Goal: Task Accomplishment & Management: Use online tool/utility

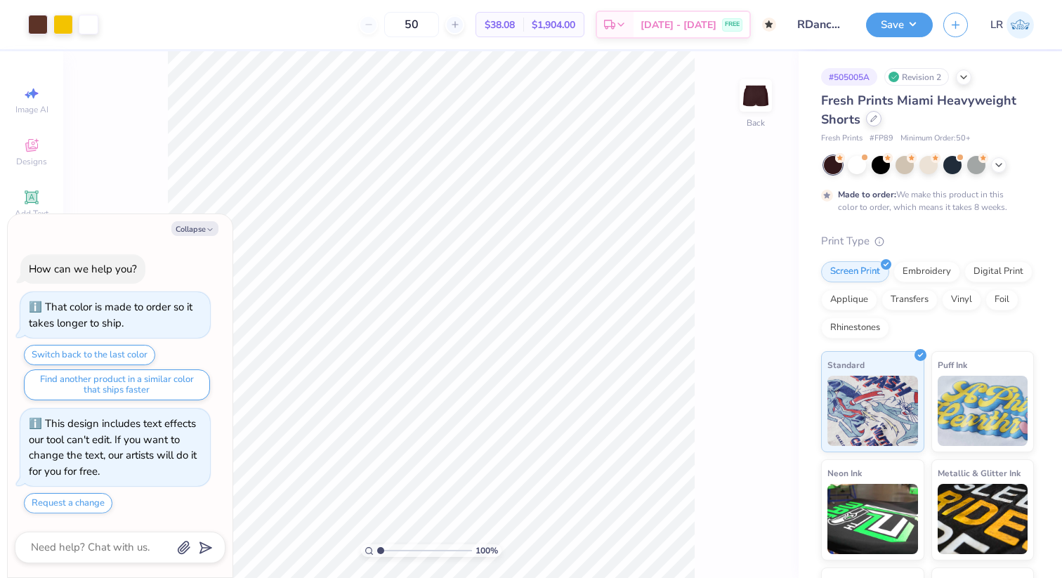
click at [868, 121] on div at bounding box center [873, 118] width 15 height 15
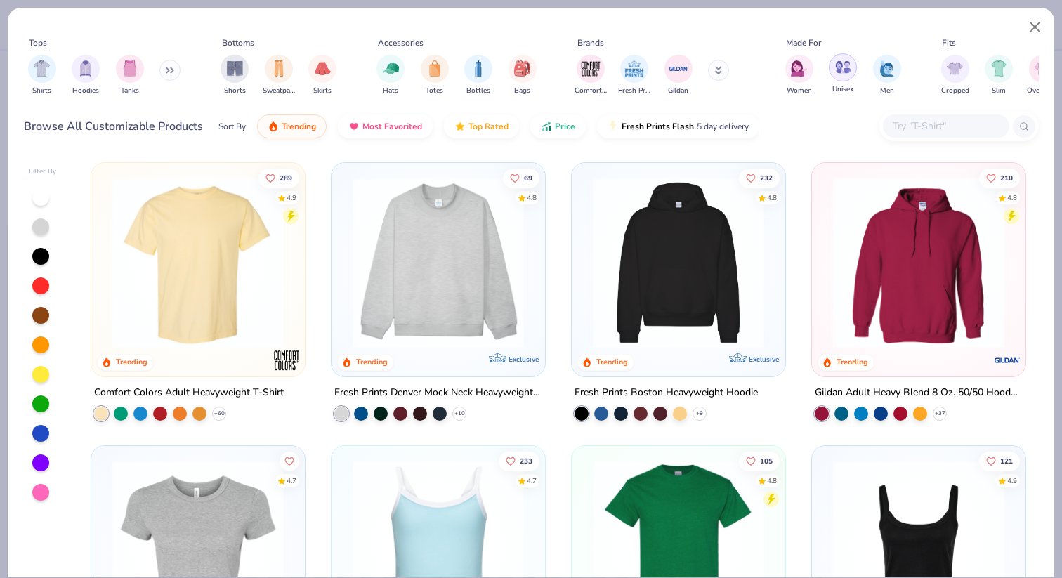
click at [840, 67] on img "filter for Unisex" at bounding box center [843, 67] width 16 height 16
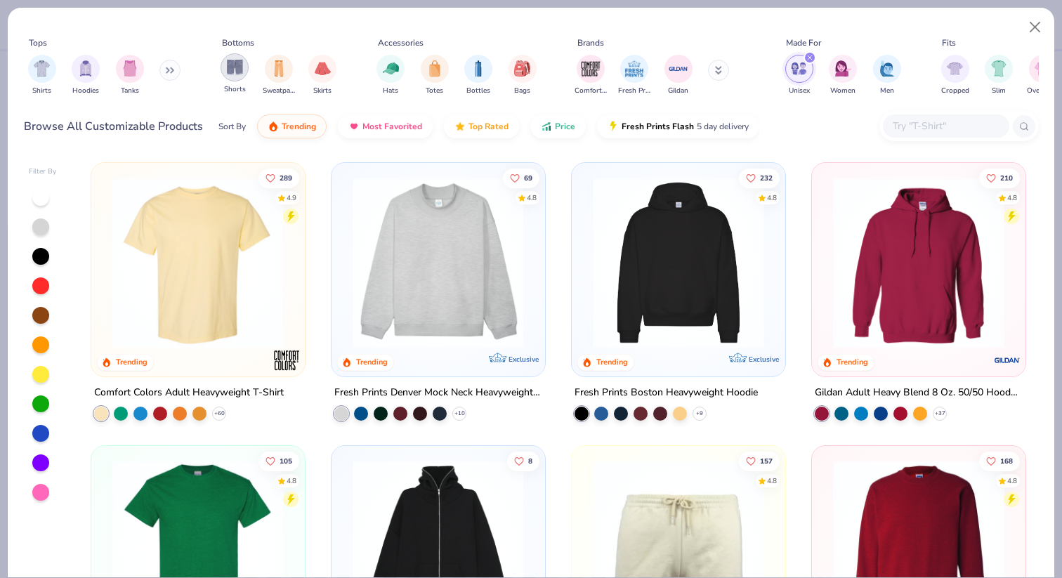
click at [232, 74] on img "filter for Shorts" at bounding box center [235, 67] width 16 height 16
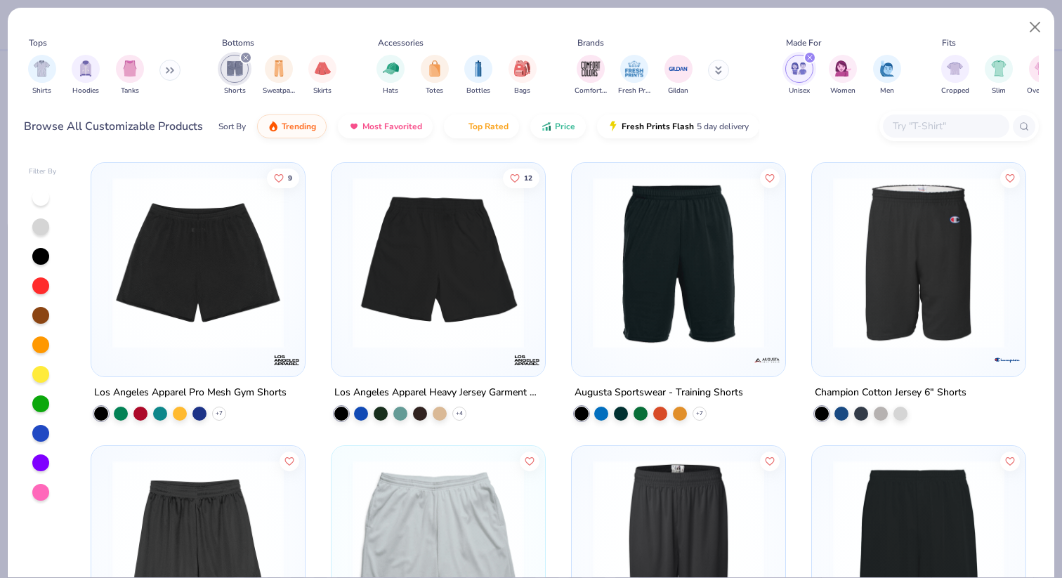
click at [244, 256] on img at bounding box center [197, 262] width 185 height 171
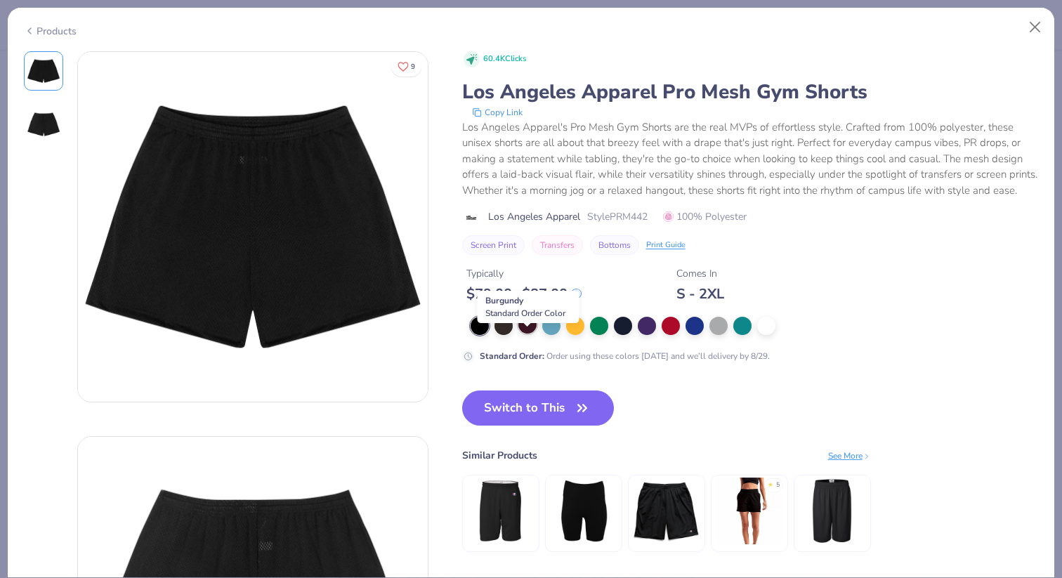
click at [524, 334] on div at bounding box center [527, 324] width 18 height 18
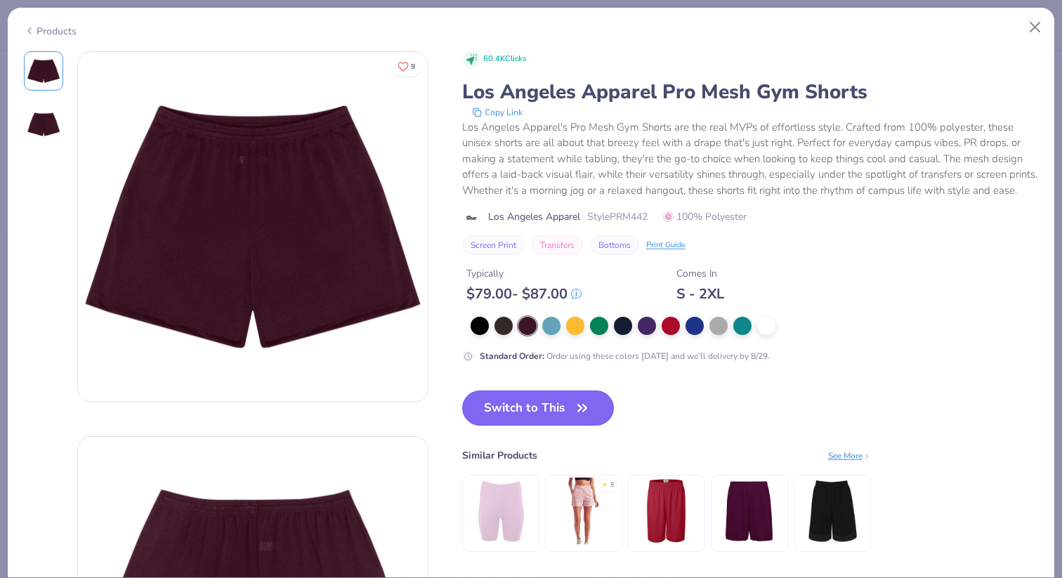
click at [532, 424] on button "Switch to This" at bounding box center [538, 408] width 152 height 35
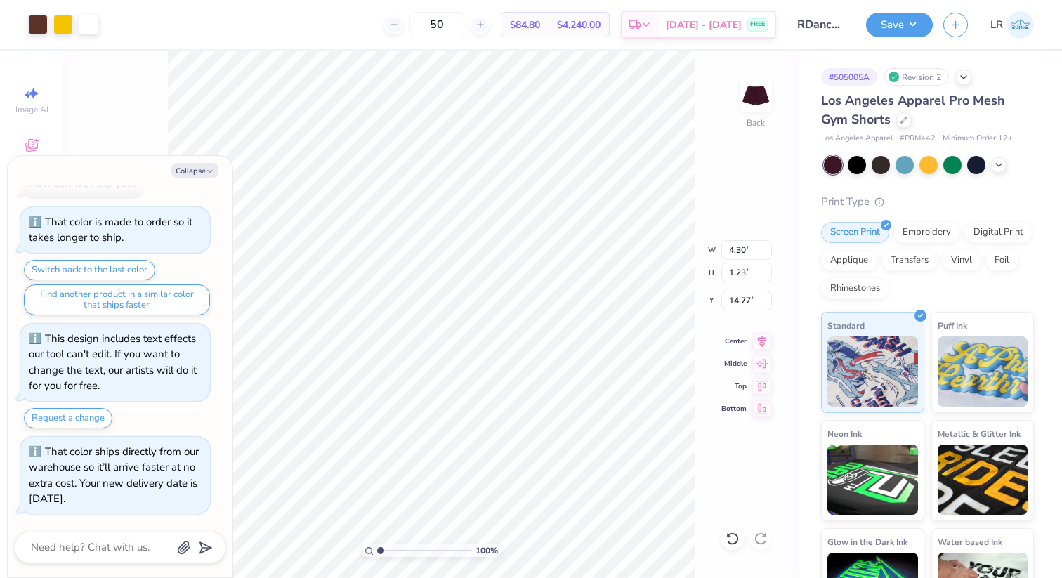
type textarea "x"
type input "7.00"
type input "2.01"
type input "13.99"
type textarea "x"
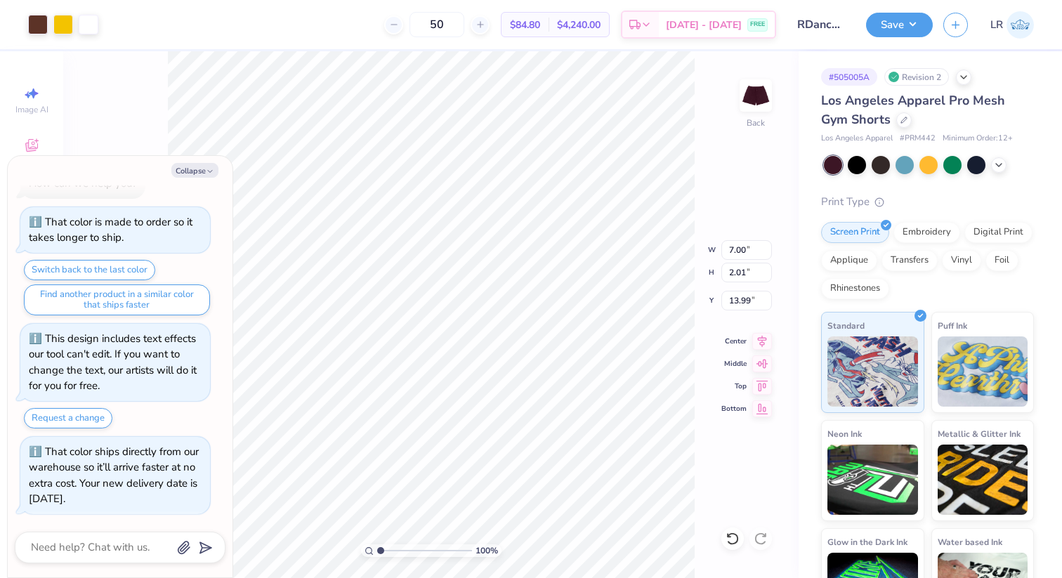
type input "12.94"
type textarea "x"
type input "6.61"
type input "2.92"
type input "12.60"
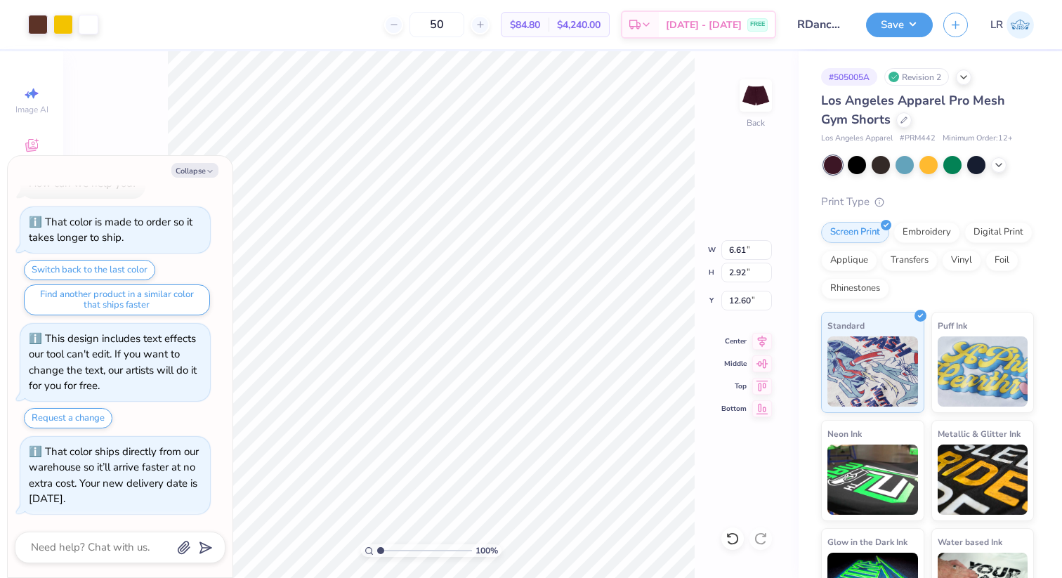
type textarea "x"
type input "12.70"
type textarea "x"
type input "6.54"
type input "3.08"
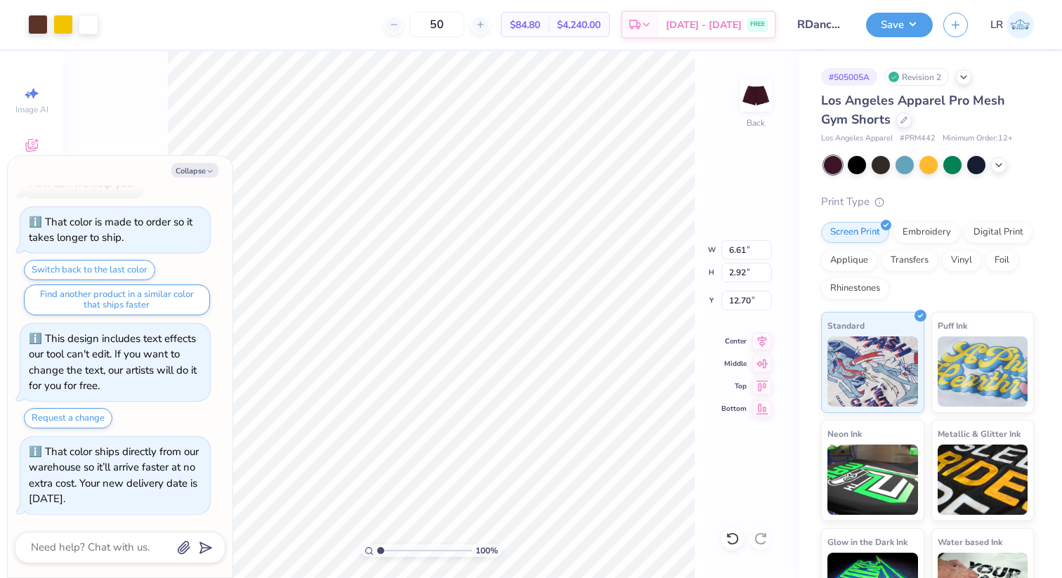
type input "12.62"
type textarea "x"
type input "6.85"
type input "3.22"
type input "12.48"
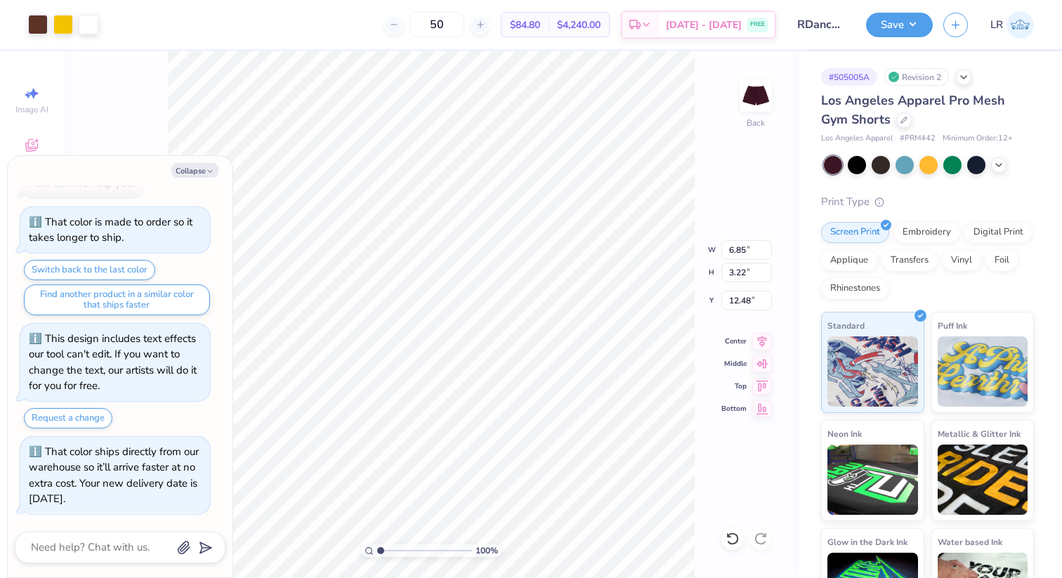
type textarea "x"
click at [456, 25] on input "50" at bounding box center [437, 24] width 55 height 25
type input "5"
type input "24"
click at [880, 32] on button "Save" at bounding box center [899, 23] width 67 height 25
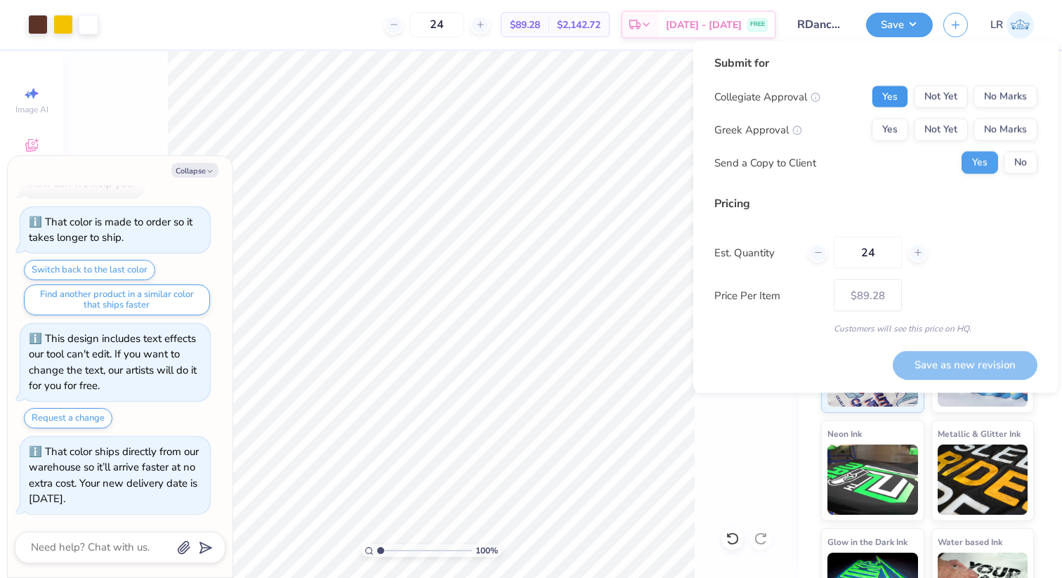
click at [878, 103] on button "Yes" at bounding box center [890, 97] width 37 height 22
click at [992, 138] on button "No Marks" at bounding box center [1006, 130] width 64 height 22
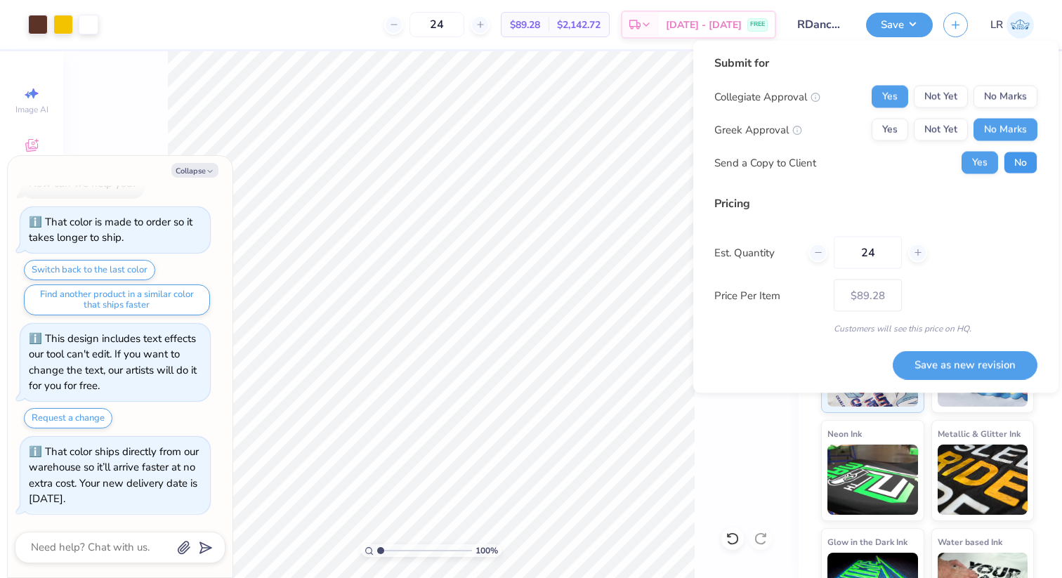
click at [1013, 170] on button "No" at bounding box center [1021, 163] width 34 height 22
type textarea "x"
click at [953, 365] on button "Save as new revision" at bounding box center [965, 365] width 145 height 29
type input "$89.28"
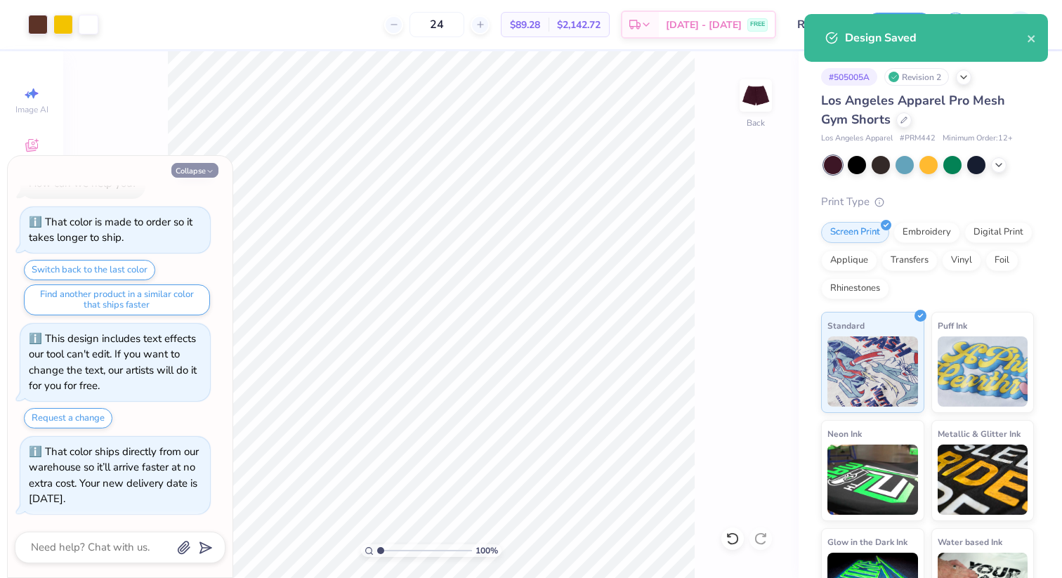
click at [204, 171] on button "Collapse" at bounding box center [194, 170] width 47 height 15
type textarea "x"
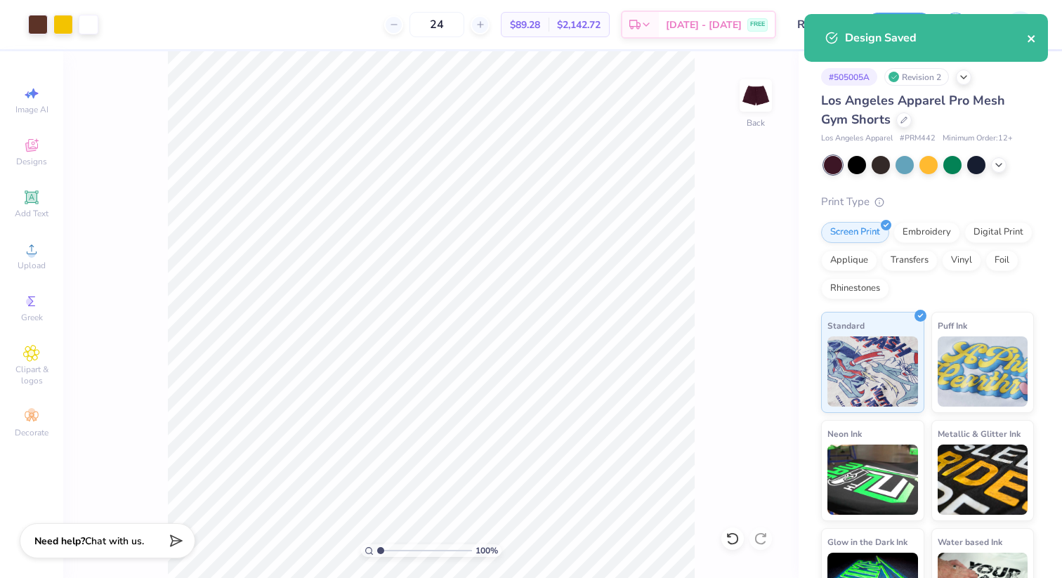
click at [1027, 38] on icon "close" at bounding box center [1032, 38] width 10 height 11
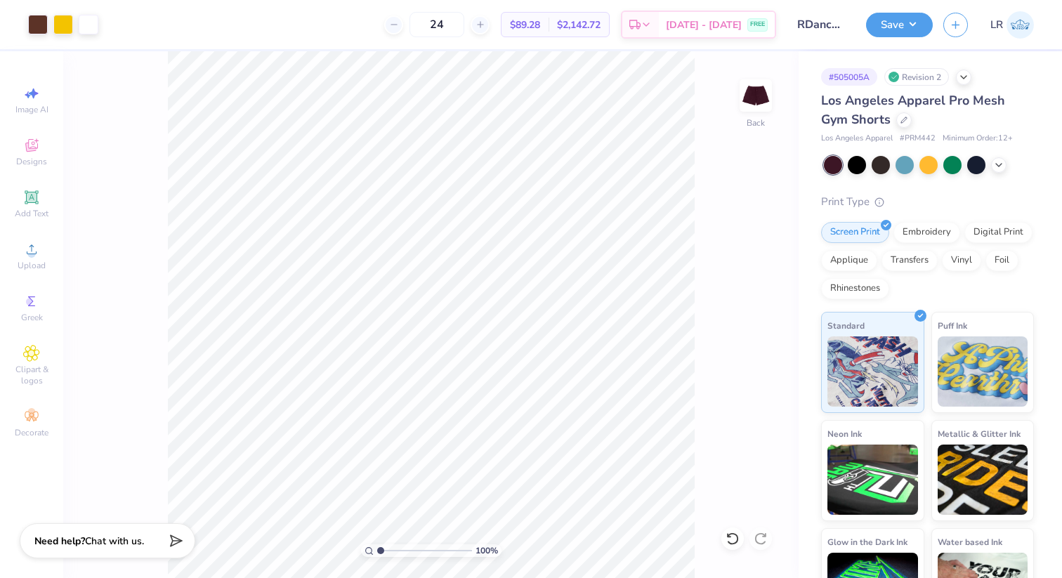
click at [1023, 23] on img at bounding box center [1020, 24] width 27 height 27
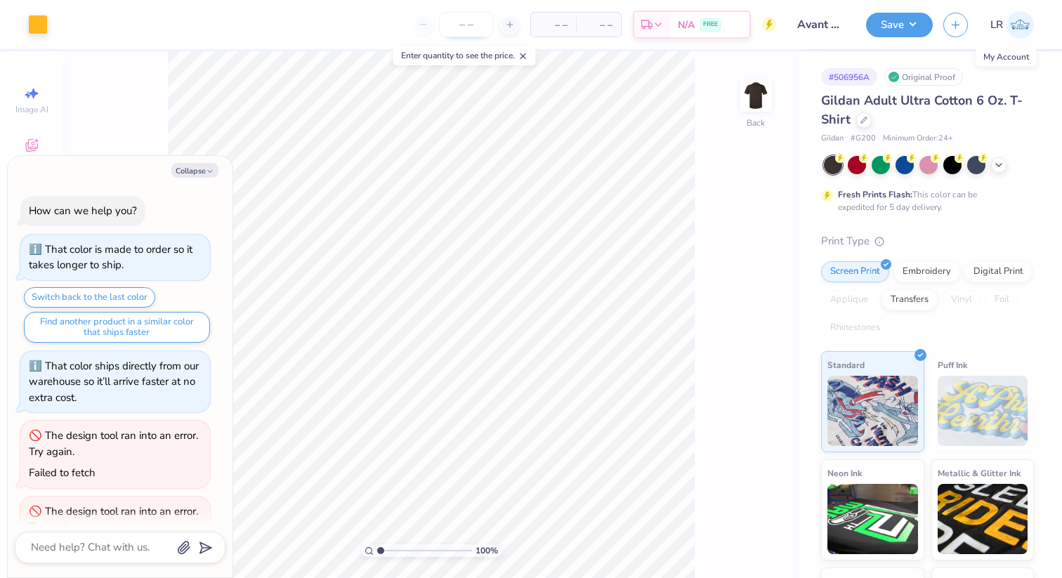
scroll to position [125, 0]
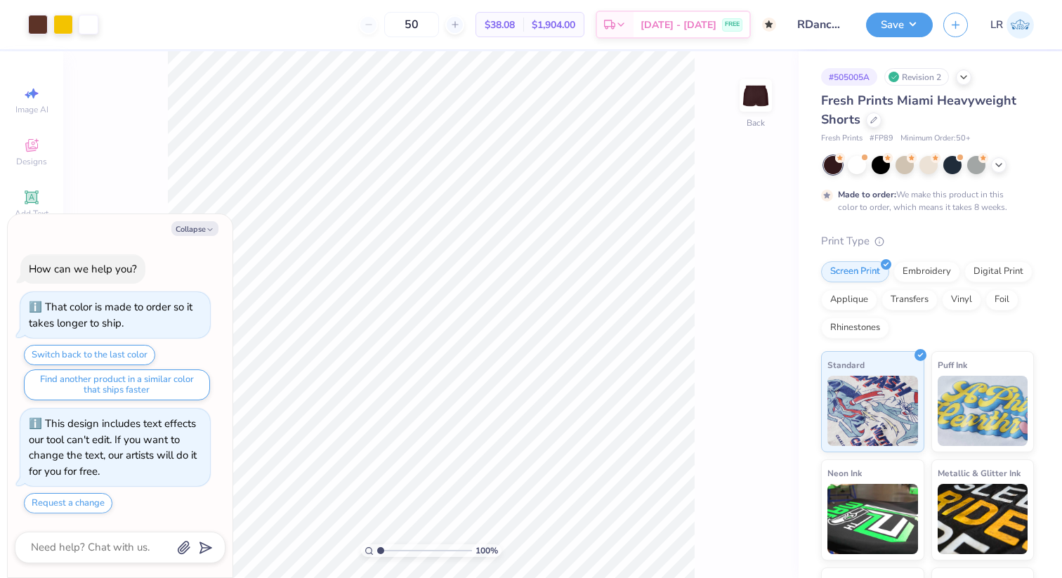
click at [877, 128] on div "Fresh Prints Miami Heavyweight Shorts" at bounding box center [927, 110] width 213 height 38
click at [872, 120] on icon at bounding box center [873, 118] width 7 height 7
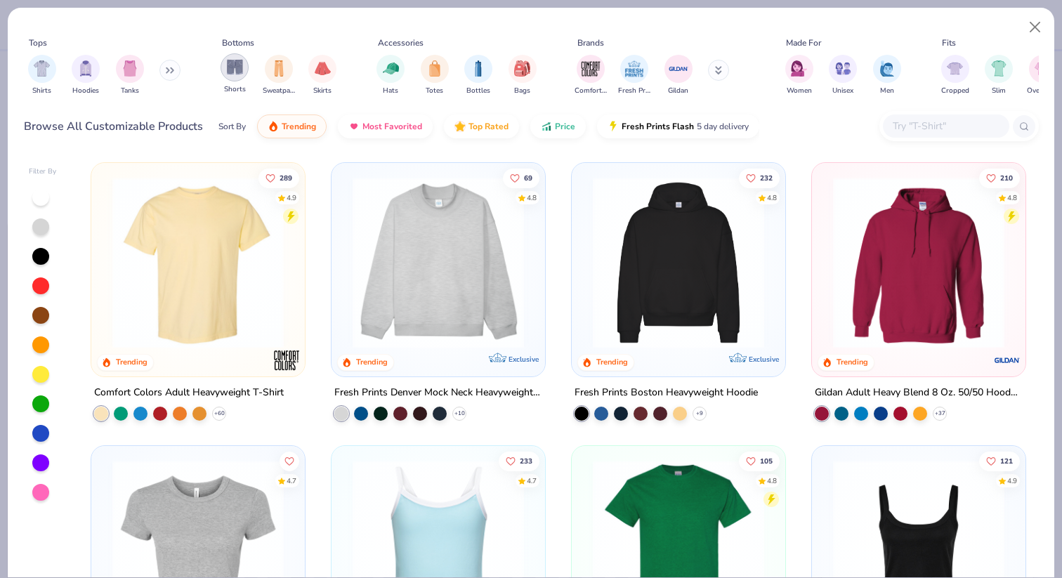
click at [237, 72] on img "filter for Shorts" at bounding box center [235, 67] width 16 height 16
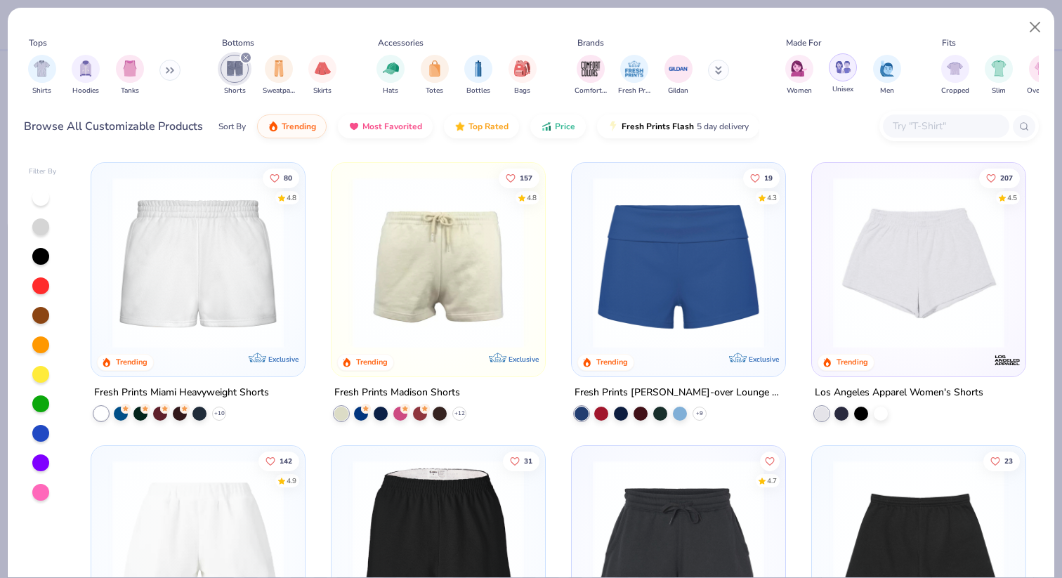
click at [847, 74] on img "filter for Unisex" at bounding box center [843, 67] width 16 height 16
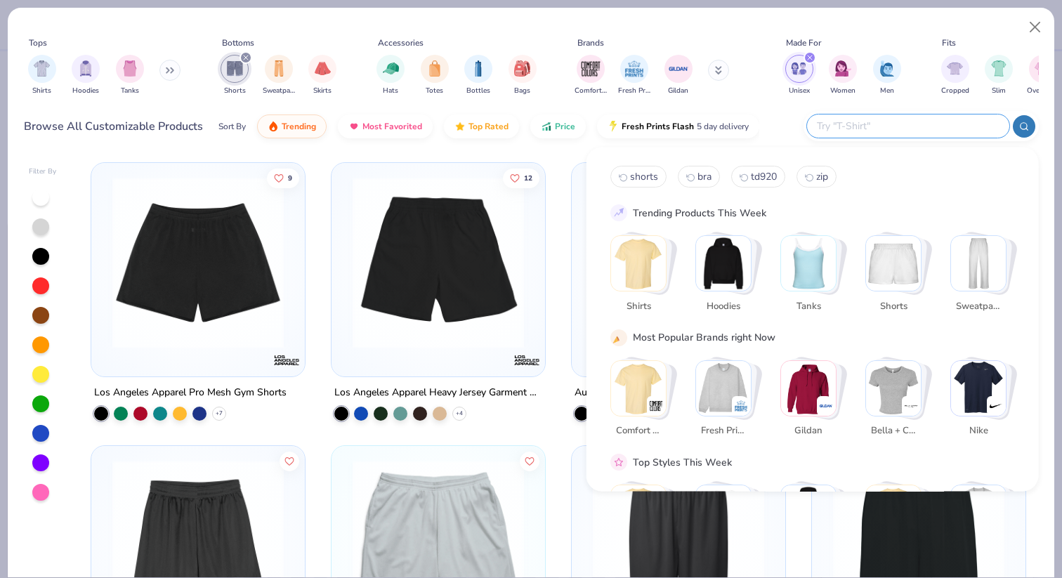
click at [898, 122] on input "text" at bounding box center [908, 126] width 184 height 16
click at [812, 59] on icon "filter for Unisex" at bounding box center [810, 58] width 6 height 6
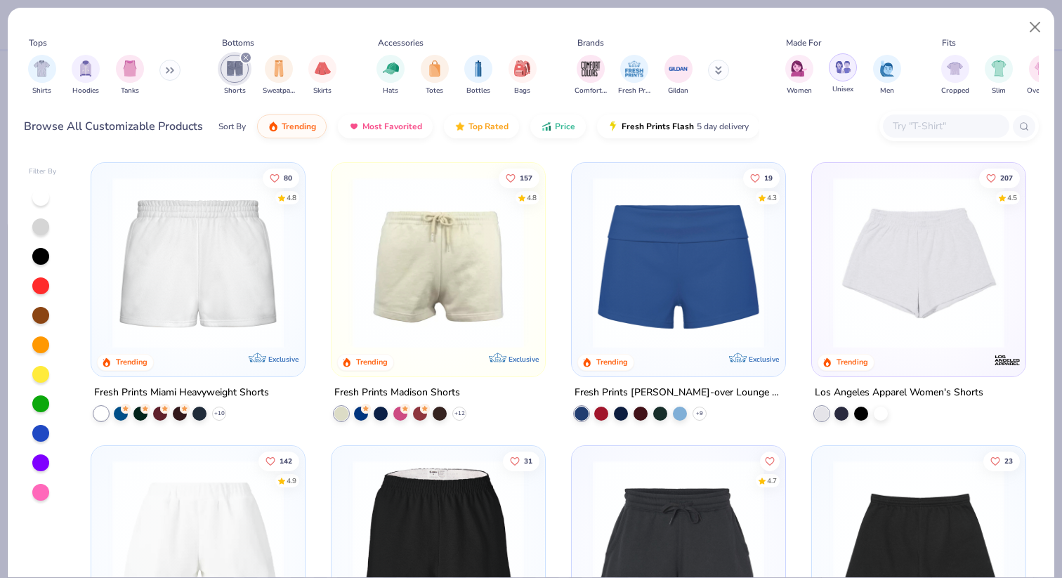
click at [844, 68] on img "filter for Unisex" at bounding box center [843, 67] width 16 height 16
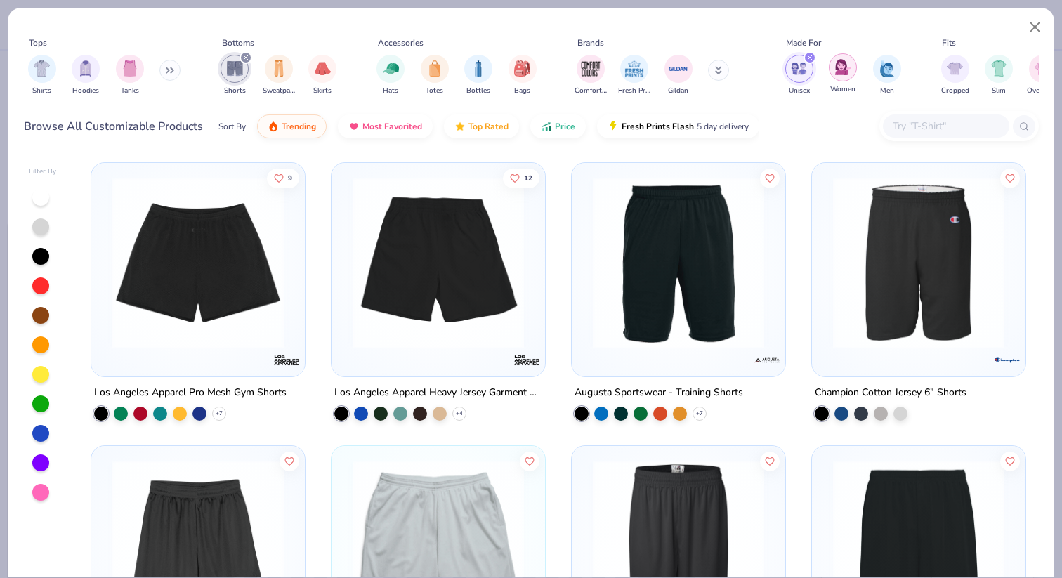
click at [843, 62] on img "filter for Women" at bounding box center [843, 67] width 16 height 16
type textarea "x"
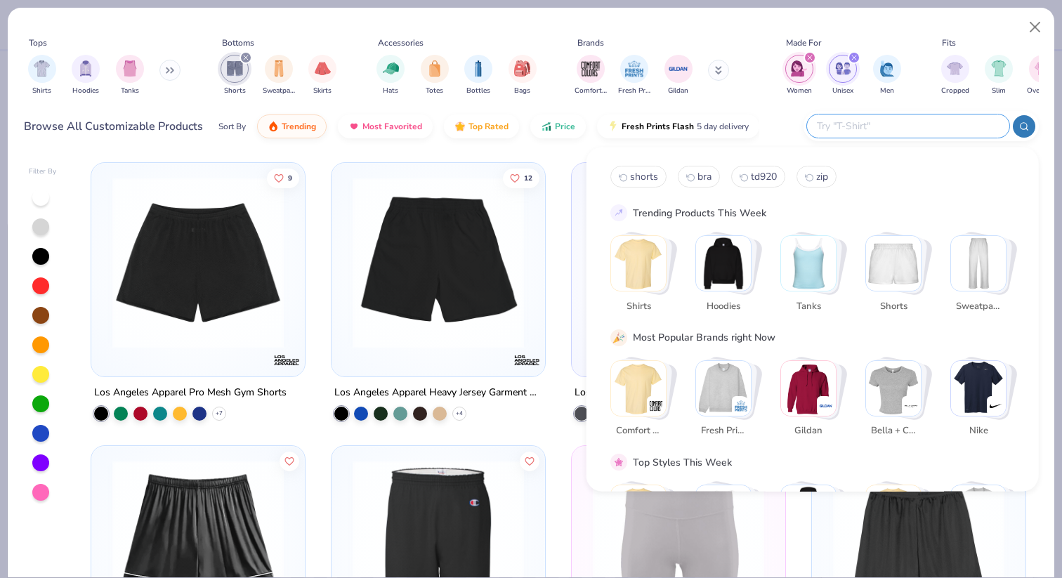
click at [909, 120] on input "text" at bounding box center [908, 126] width 184 height 16
type input "mesh"
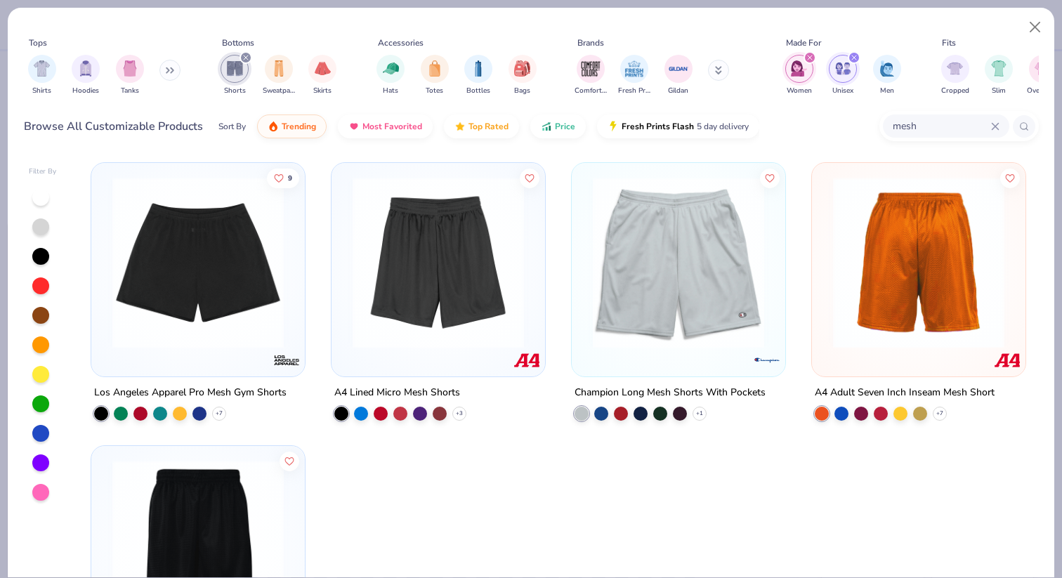
click at [282, 282] on img at bounding box center [197, 262] width 185 height 171
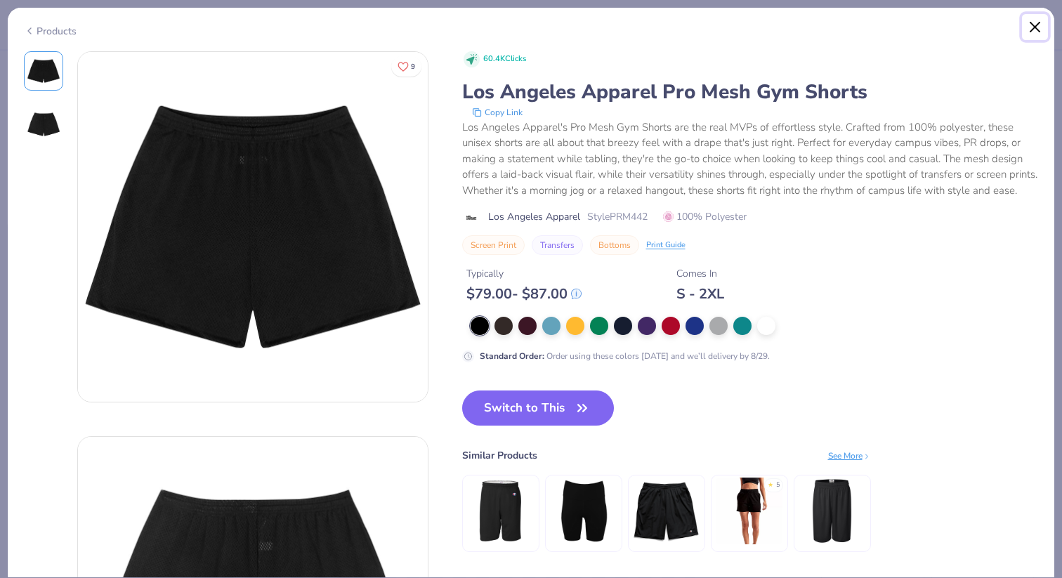
click at [1039, 25] on button "Close" at bounding box center [1035, 27] width 27 height 27
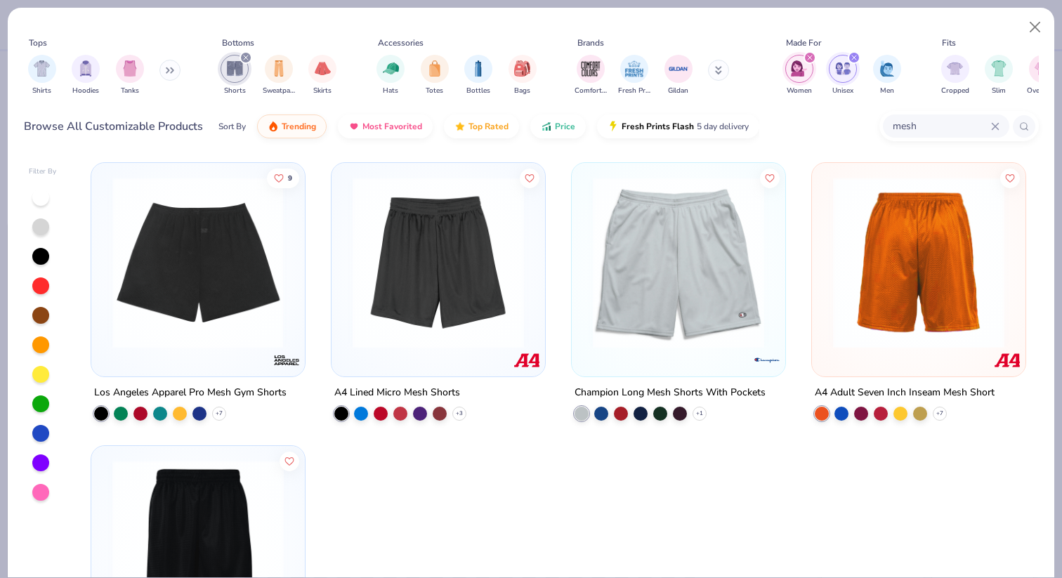
click at [192, 289] on div at bounding box center [199, 262] width 556 height 171
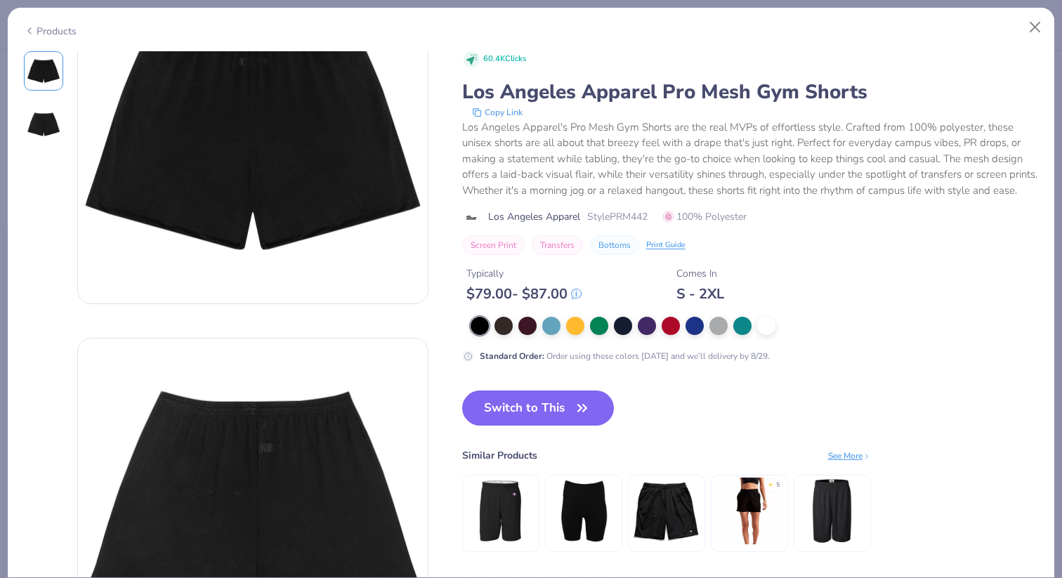
scroll to position [114, 0]
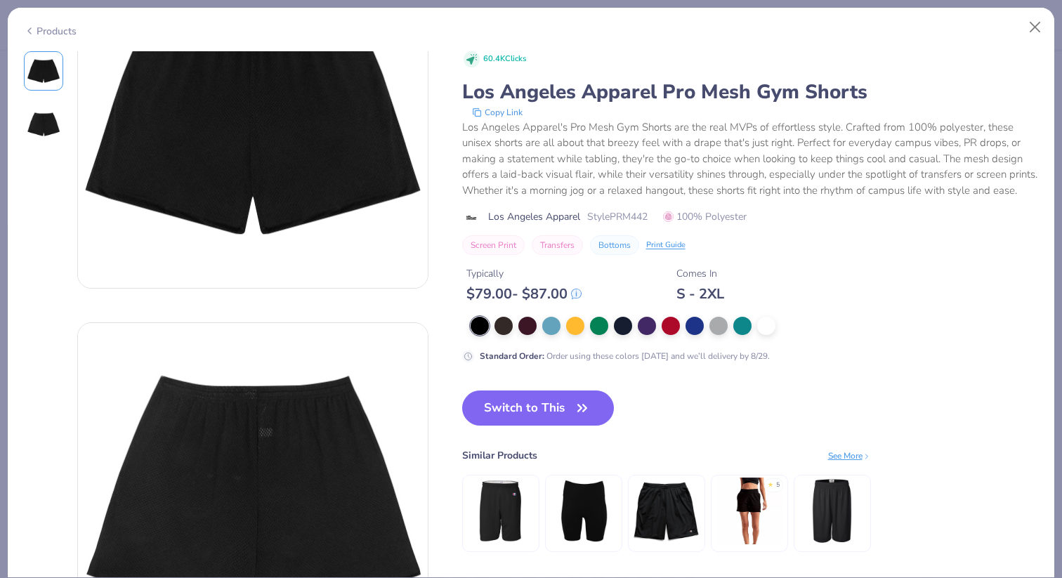
click at [676, 520] on img at bounding box center [666, 511] width 67 height 67
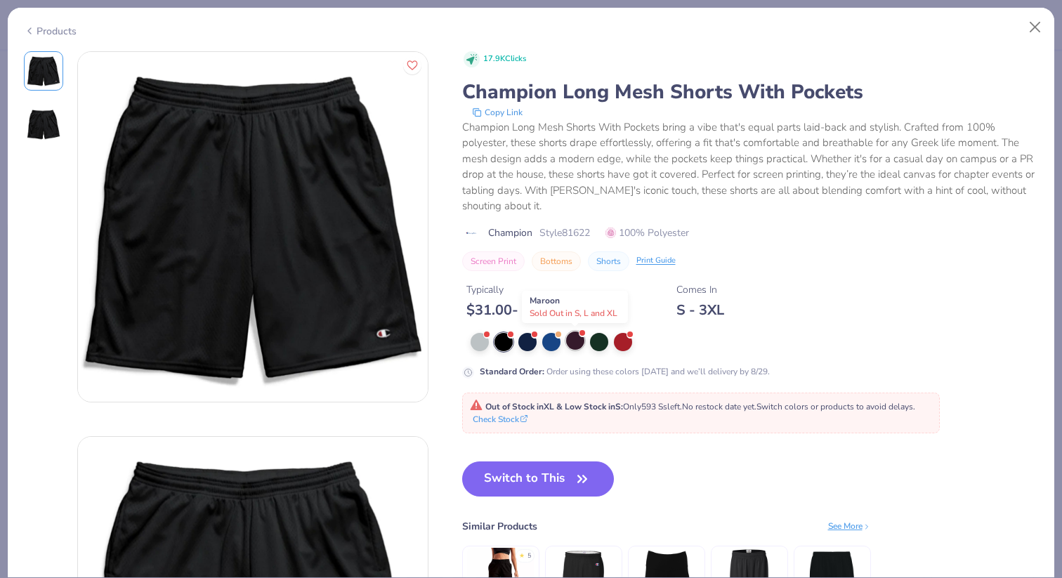
click at [575, 339] on div at bounding box center [575, 341] width 18 height 18
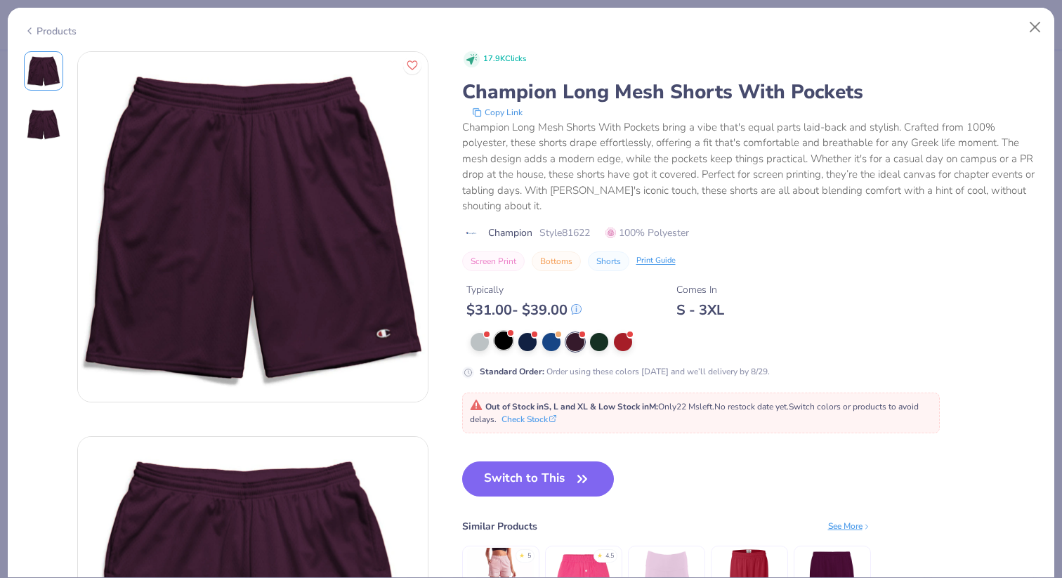
click at [506, 339] on div at bounding box center [504, 341] width 18 height 18
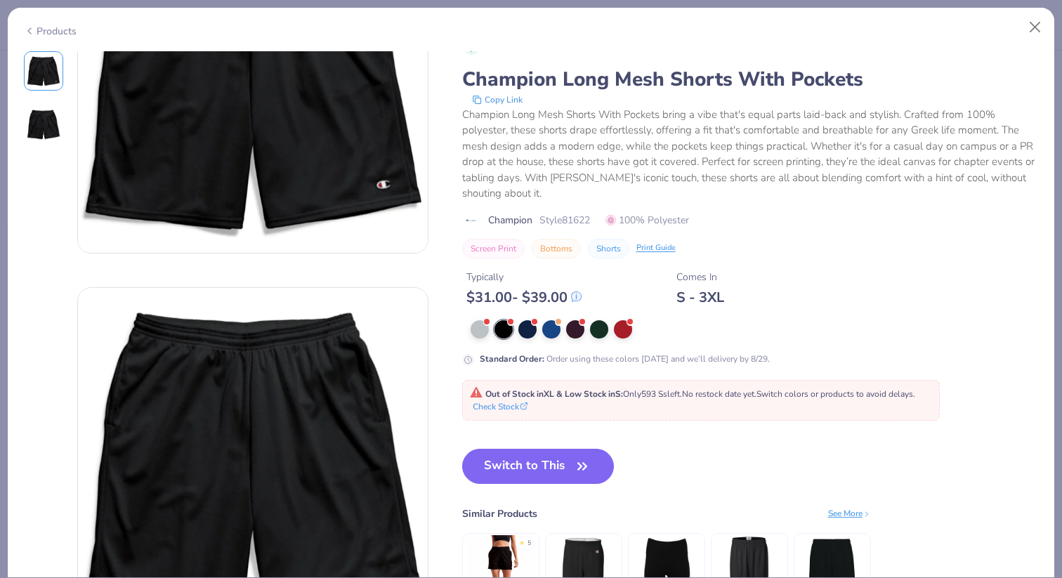
scroll to position [80, 0]
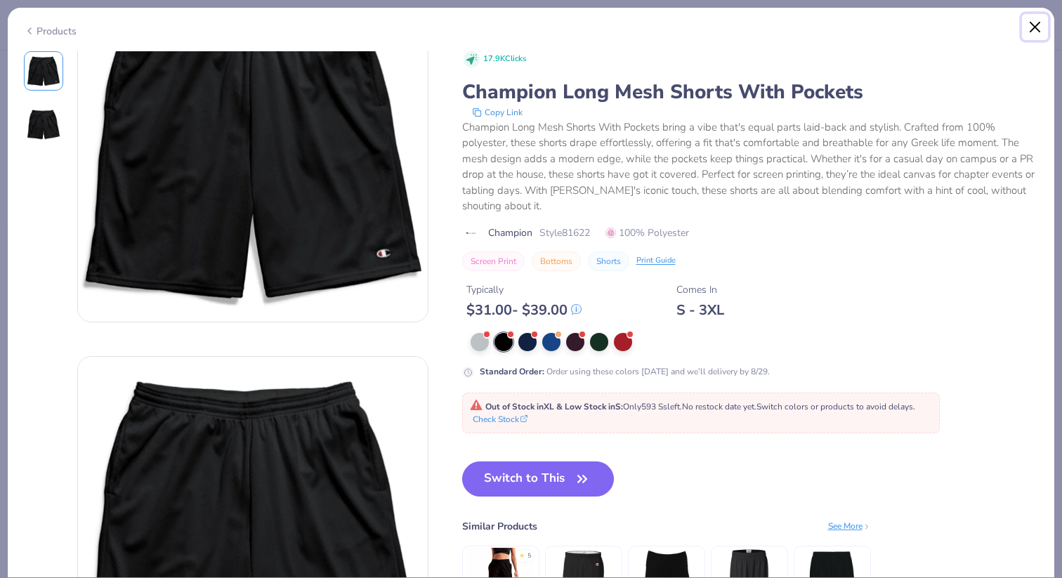
click at [1036, 20] on button "Close" at bounding box center [1035, 27] width 27 height 27
type textarea "x"
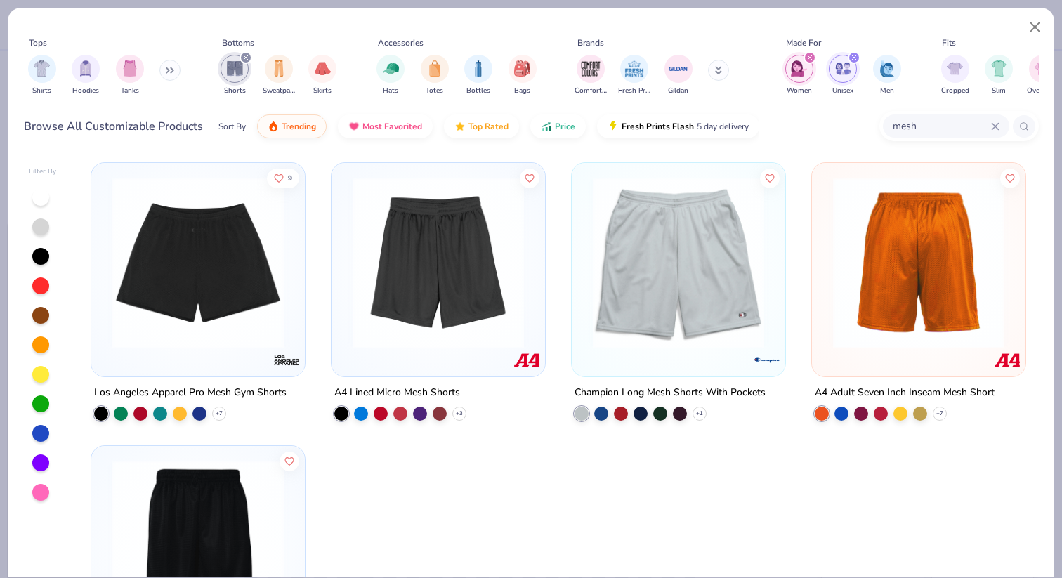
click at [992, 128] on icon at bounding box center [995, 126] width 8 height 8
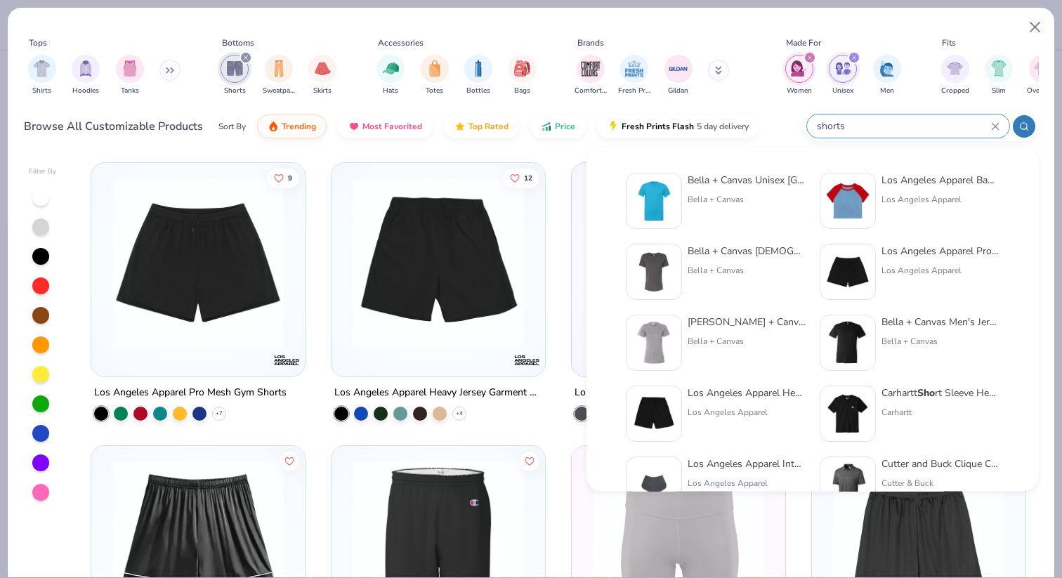
type input "shorts"
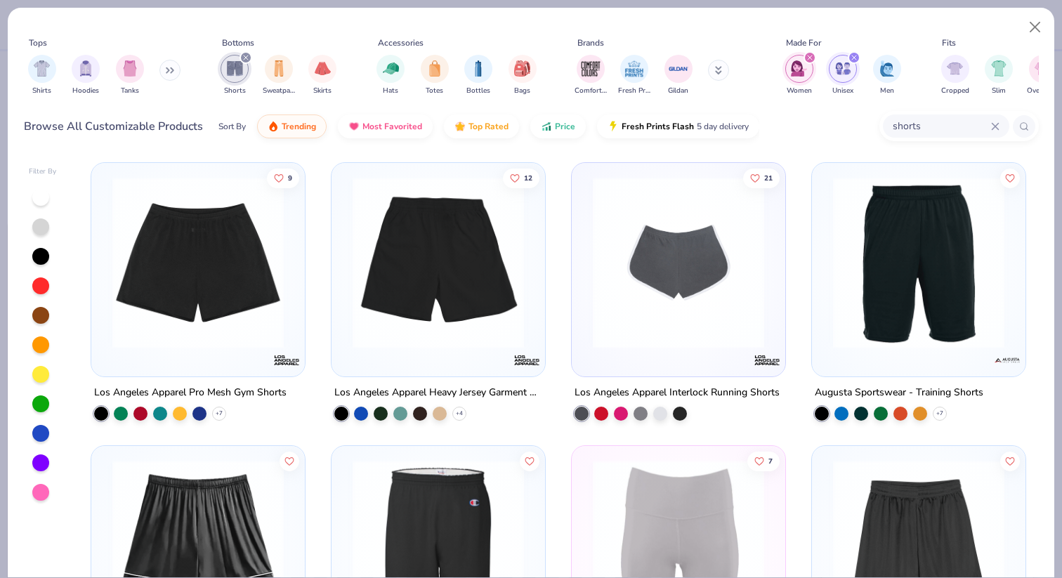
click at [499, 277] on img at bounding box center [438, 262] width 185 height 171
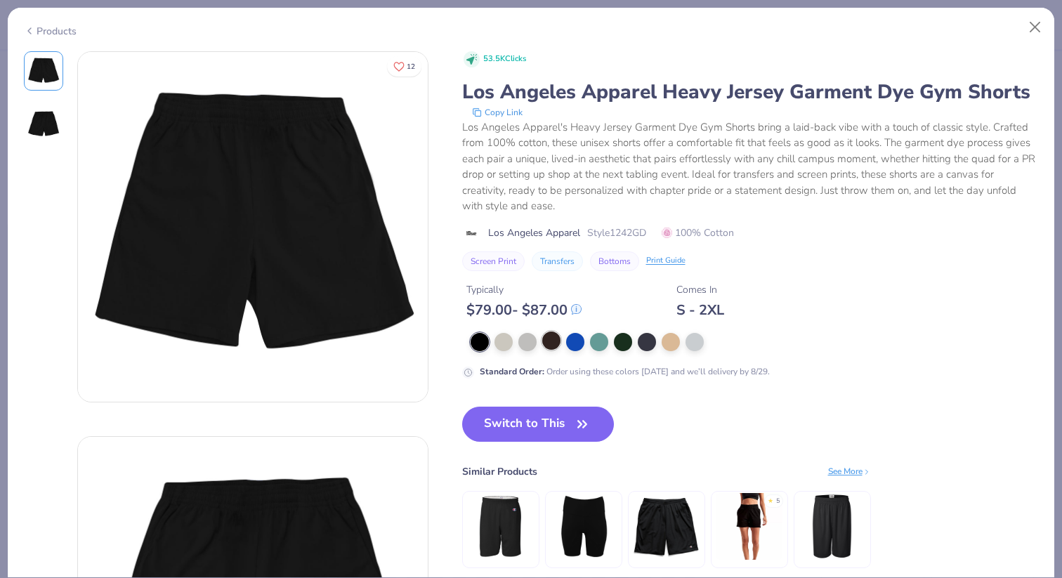
click at [549, 343] on div at bounding box center [551, 341] width 18 height 18
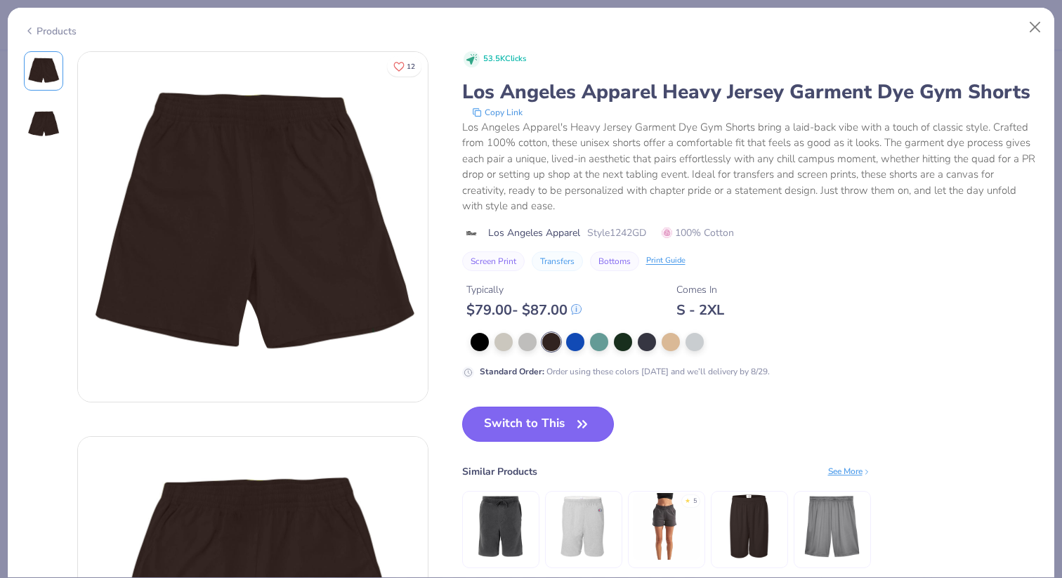
click at [569, 413] on button "Switch to This" at bounding box center [538, 424] width 152 height 35
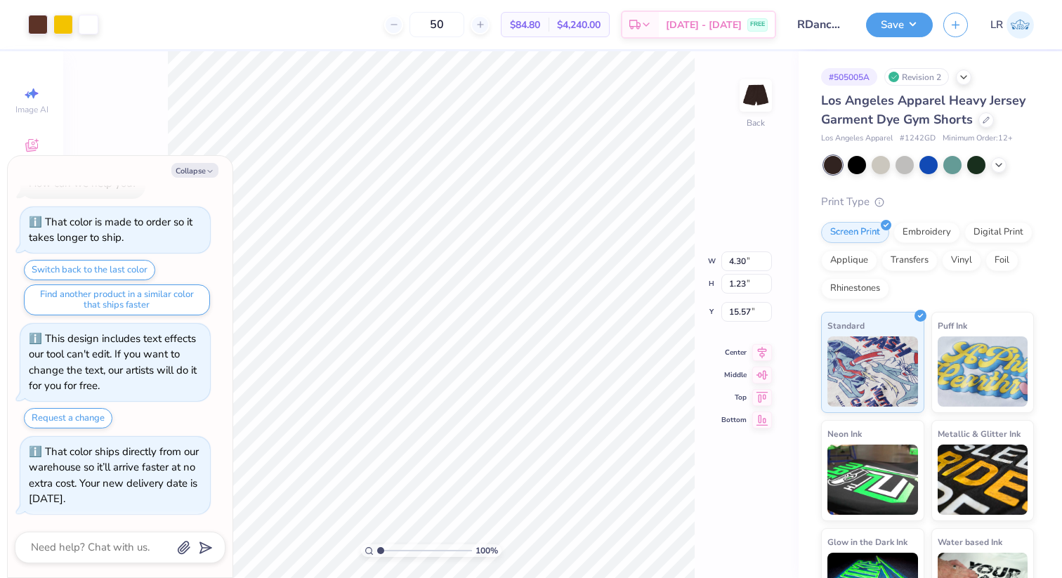
type textarea "x"
type input "14.83"
type textarea "x"
type input "4.02"
type input "1.88"
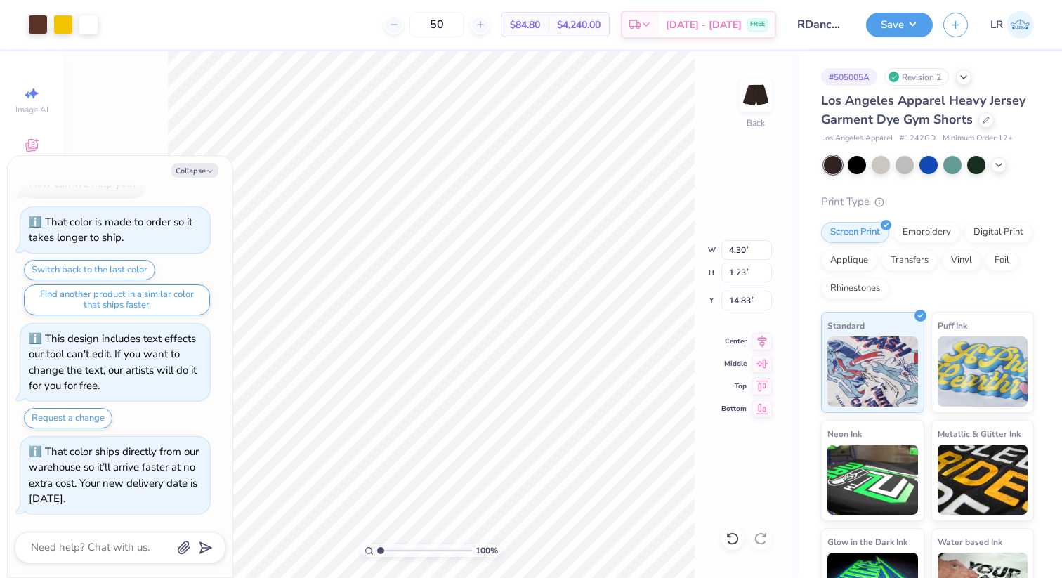
type input "14.58"
type textarea "x"
type input "5.43"
type input "2.54"
type input "13.92"
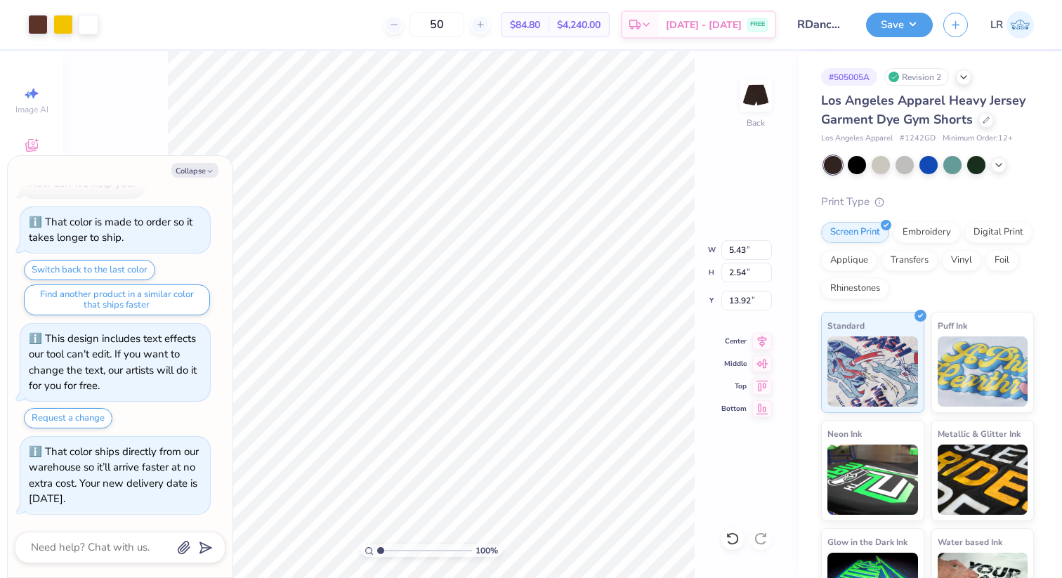
type textarea "x"
type input "14.46"
click at [202, 169] on button "Collapse" at bounding box center [194, 170] width 47 height 15
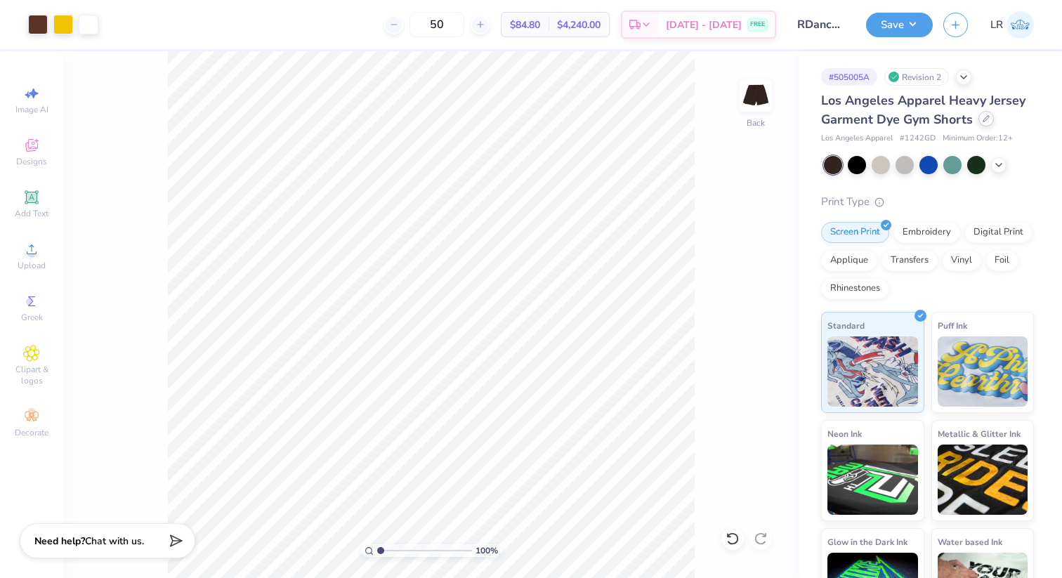
click at [978, 124] on div "Los Angeles Apparel Heavy Jersey Garment Dye Gym Shorts" at bounding box center [927, 110] width 213 height 38
click at [986, 124] on div at bounding box center [985, 118] width 15 height 15
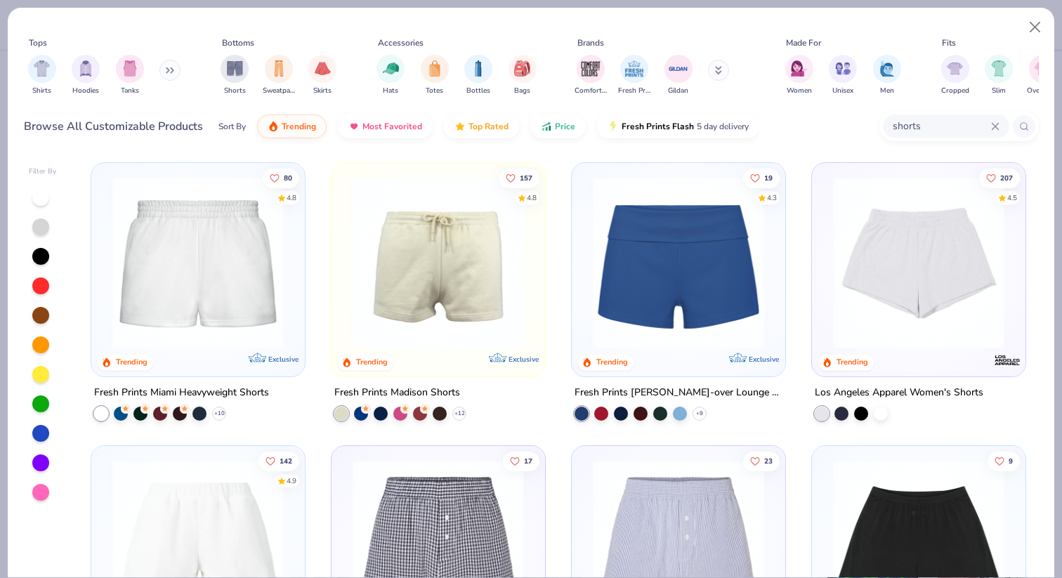
click at [672, 331] on img at bounding box center [678, 262] width 185 height 171
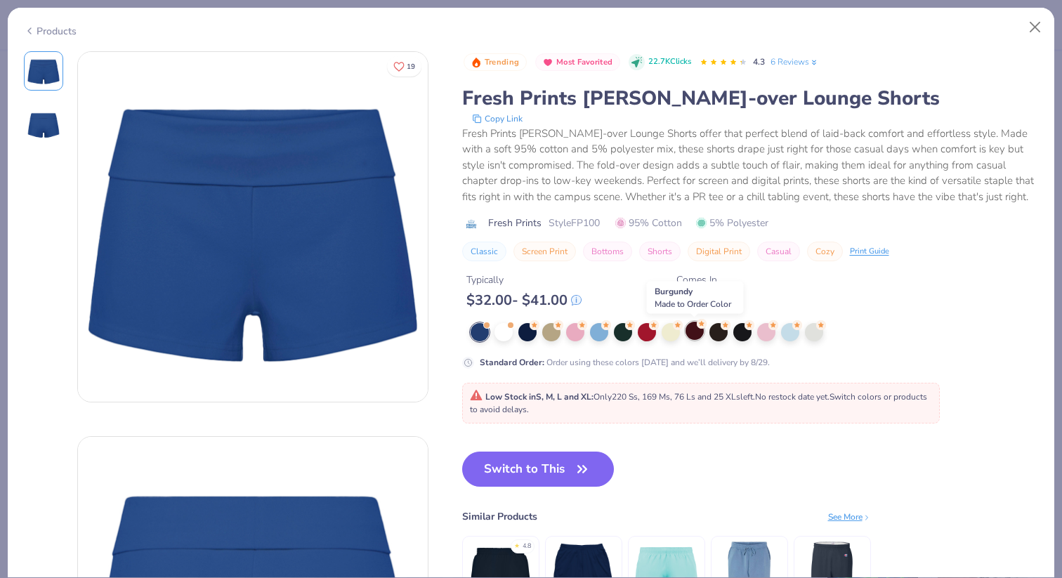
click at [539, 325] on circle at bounding box center [535, 325] width 10 height 10
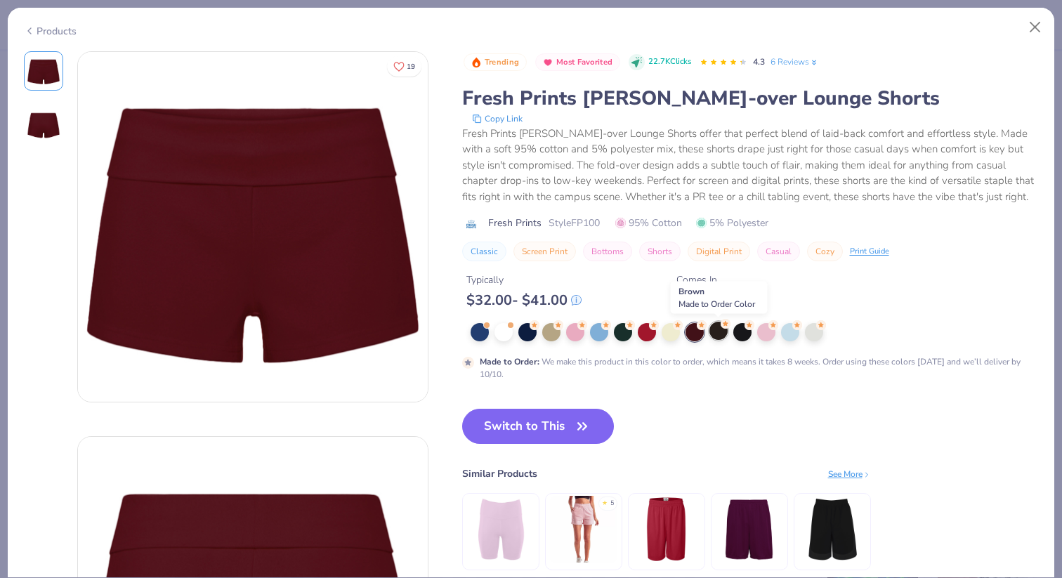
click at [724, 329] on div at bounding box center [718, 331] width 18 height 18
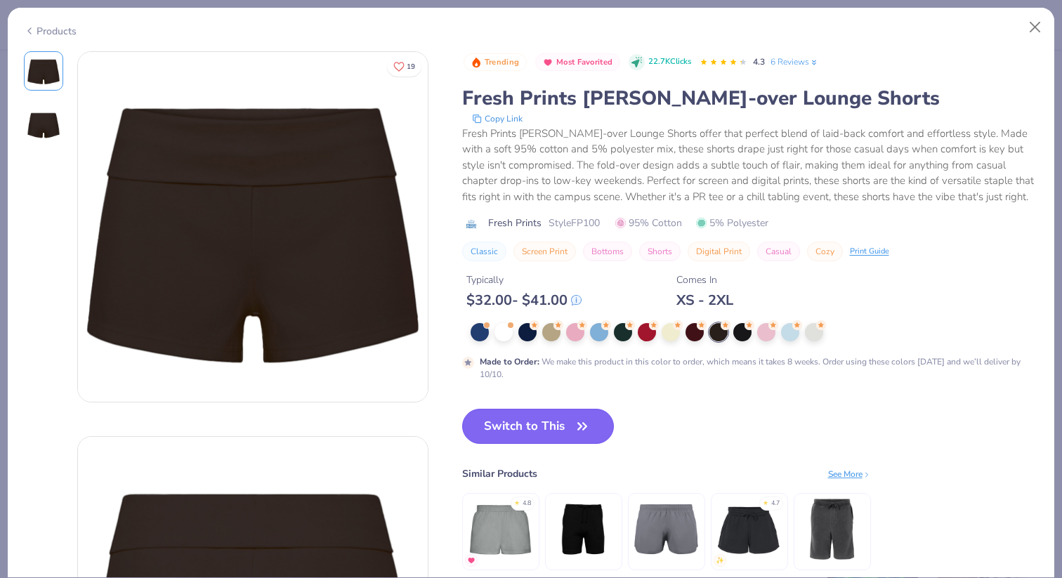
click at [516, 425] on button "Switch to This" at bounding box center [538, 426] width 152 height 35
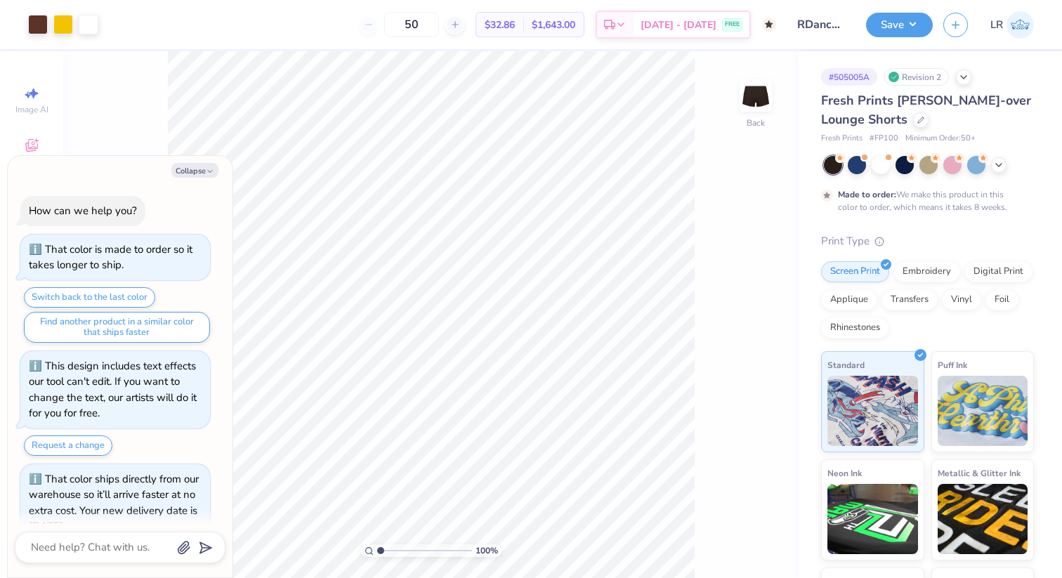
scroll to position [160, 0]
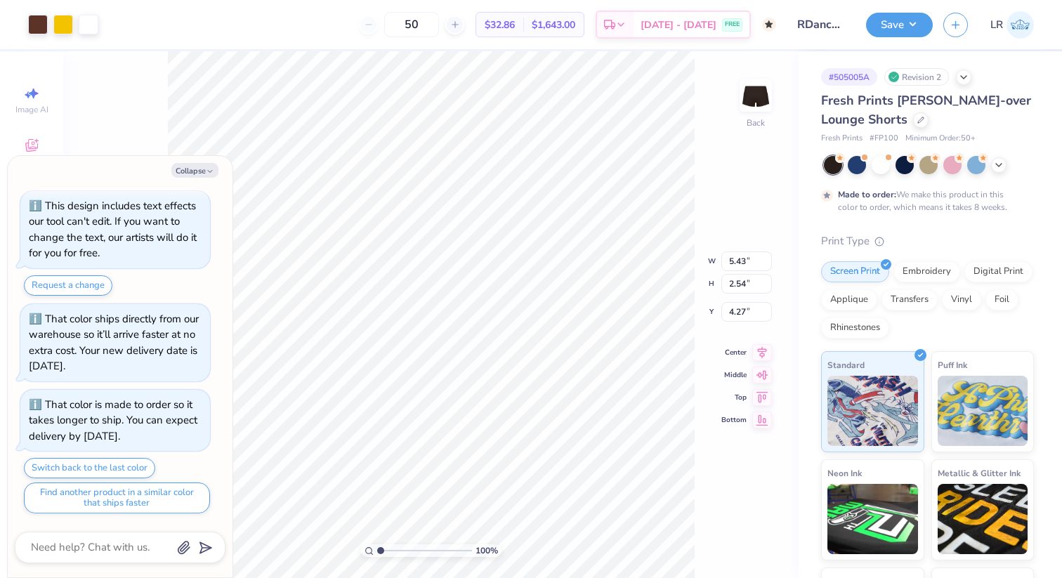
type textarea "x"
type input "4.15"
type input "1.94"
type input "4.87"
type textarea "x"
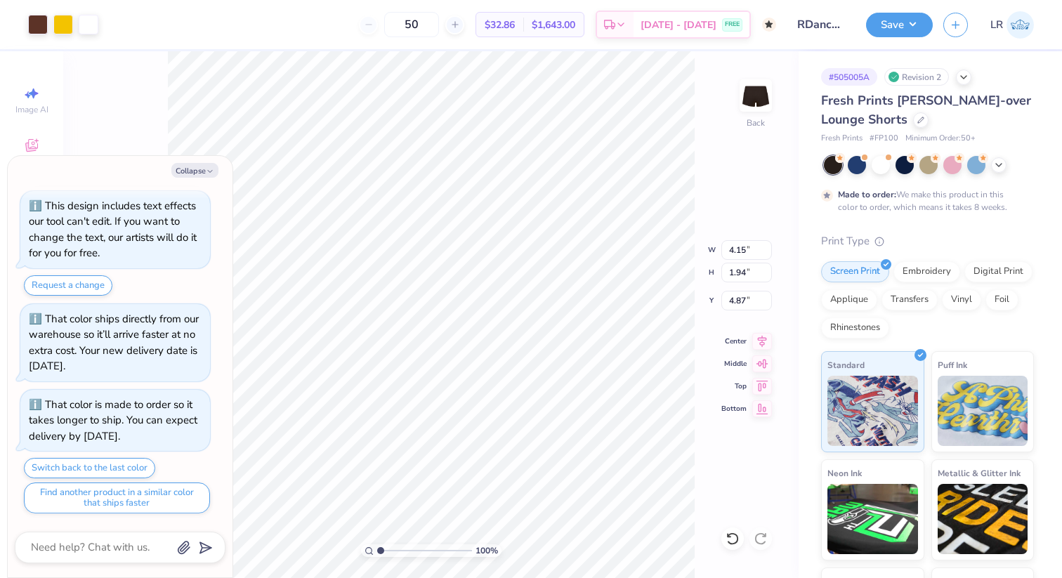
type input "5.06"
click at [213, 166] on button "Collapse" at bounding box center [194, 170] width 47 height 15
type textarea "x"
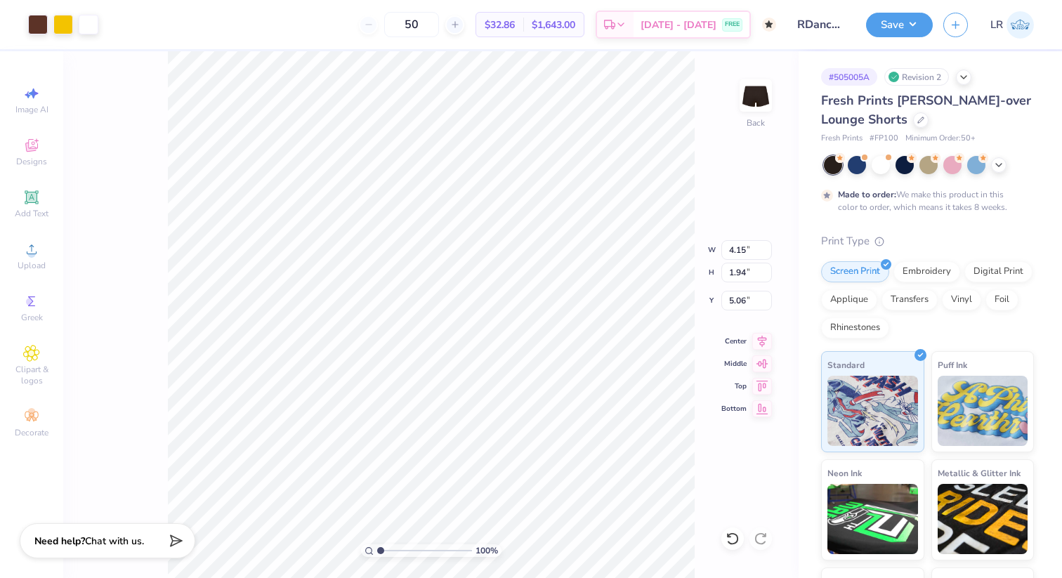
type input "4.28"
click at [716, 174] on div "100 % Back W 4.15 4.15 " H 1.94 1.94 " Y 4.28 4.28 " Center Middle Top Bottom" at bounding box center [430, 314] width 735 height 527
type input "0.50"
click at [701, 199] on div "100 % Back W 4.15 4.15 " H 1.94 1.94 " Y 0.50 0.50 " Center Middle Top Bottom" at bounding box center [430, 314] width 735 height 527
type input "4.76"
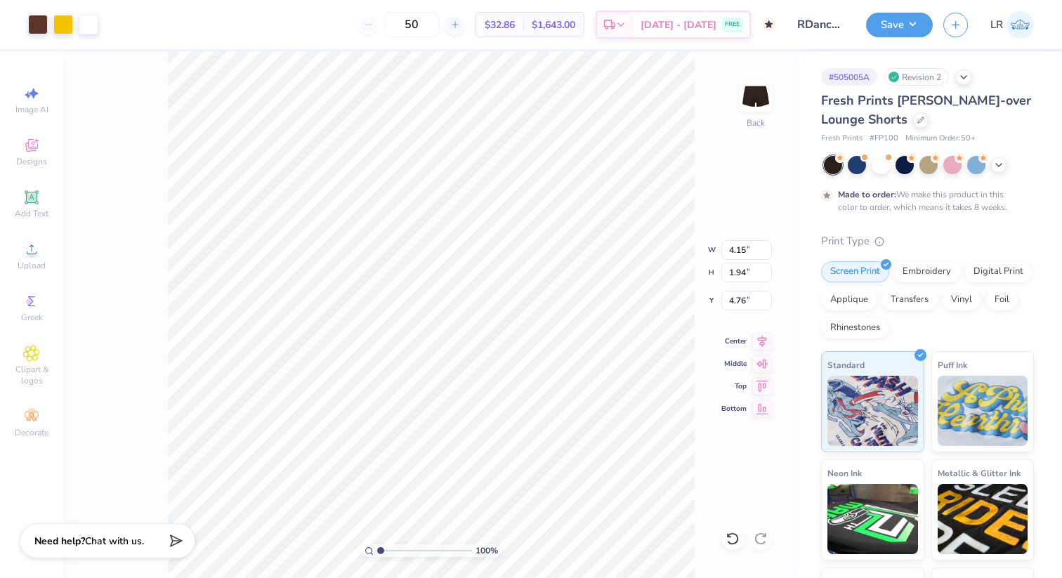
click at [704, 162] on div "100 % Back W 4.15 4.15 " H 1.94 1.94 " Y 4.76 4.76 " Center Middle Top Bottom" at bounding box center [430, 314] width 735 height 527
click at [921, 122] on div at bounding box center [920, 118] width 15 height 15
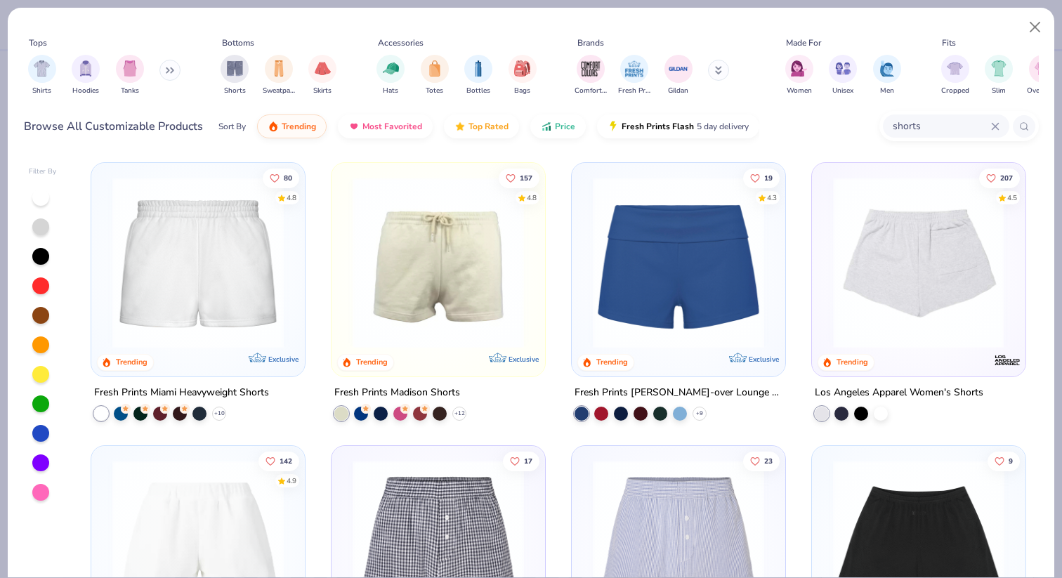
click at [891, 261] on img at bounding box center [917, 262] width 185 height 171
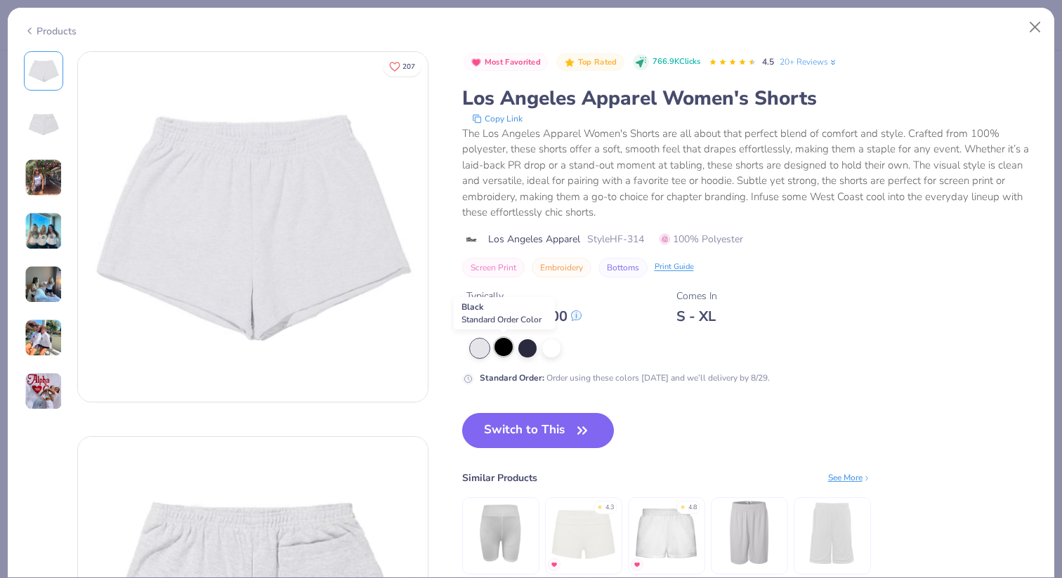
click at [502, 350] on div at bounding box center [504, 347] width 18 height 18
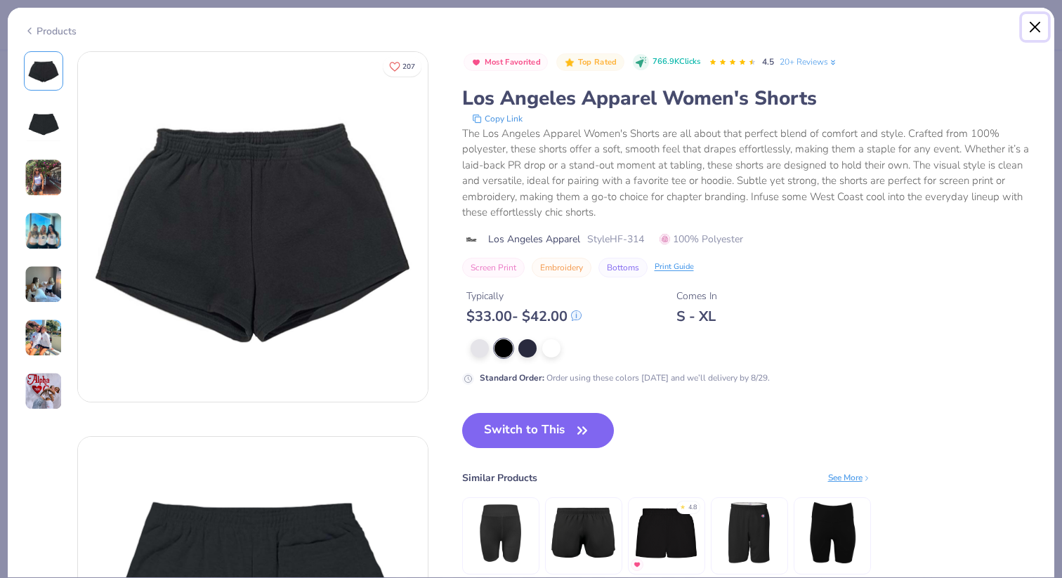
click at [1035, 22] on button "Close" at bounding box center [1035, 27] width 27 height 27
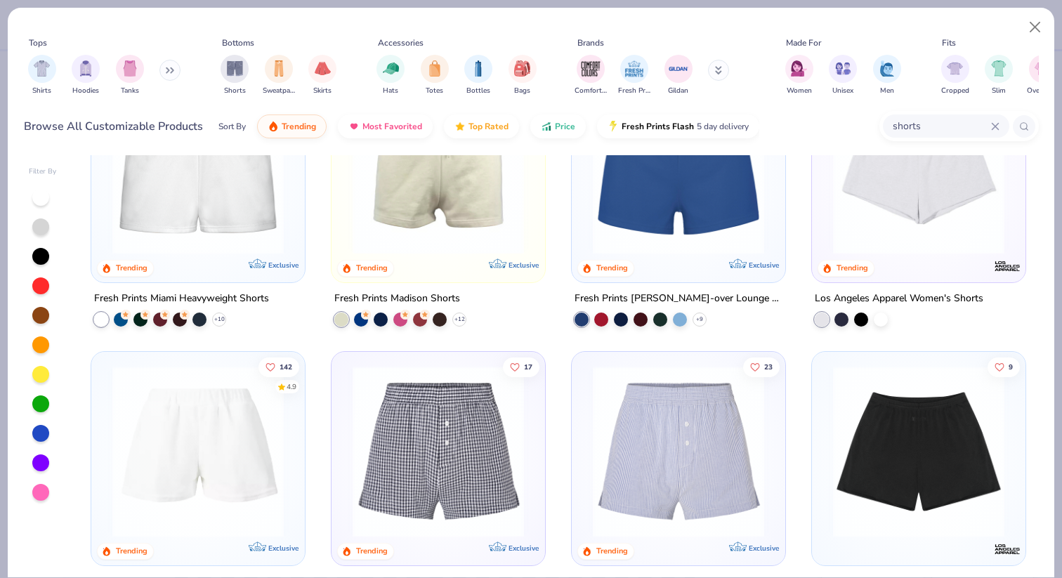
scroll to position [95, 0]
click at [889, 219] on img at bounding box center [918, 167] width 185 height 171
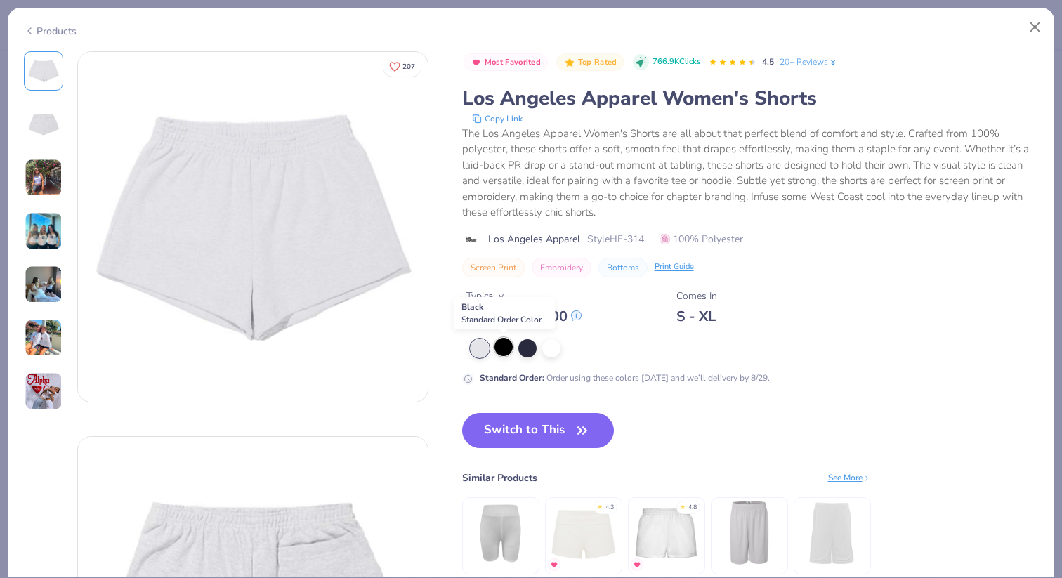
click at [504, 351] on div at bounding box center [504, 347] width 18 height 18
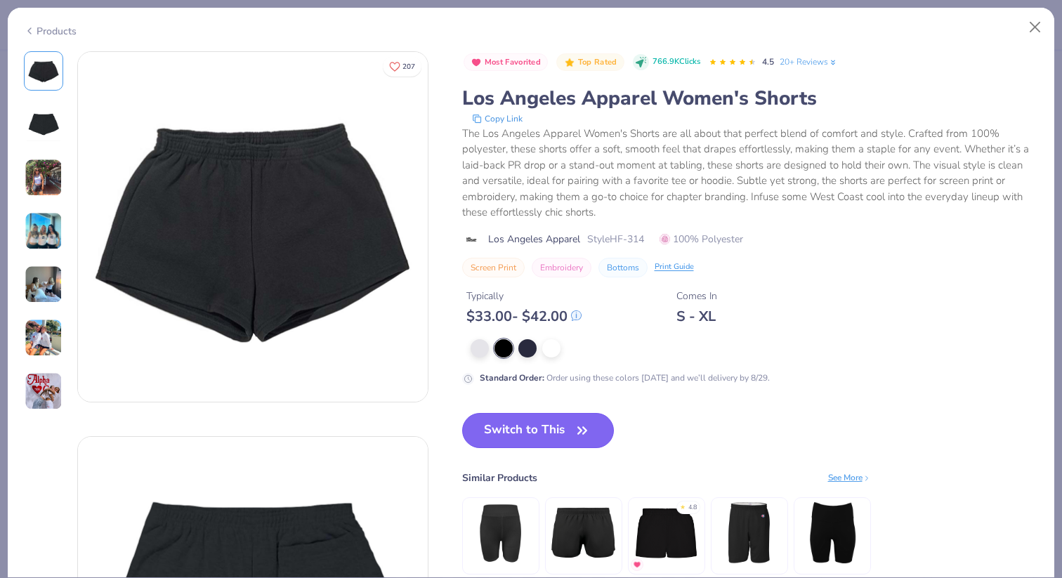
click at [511, 425] on button "Switch to This" at bounding box center [538, 430] width 152 height 35
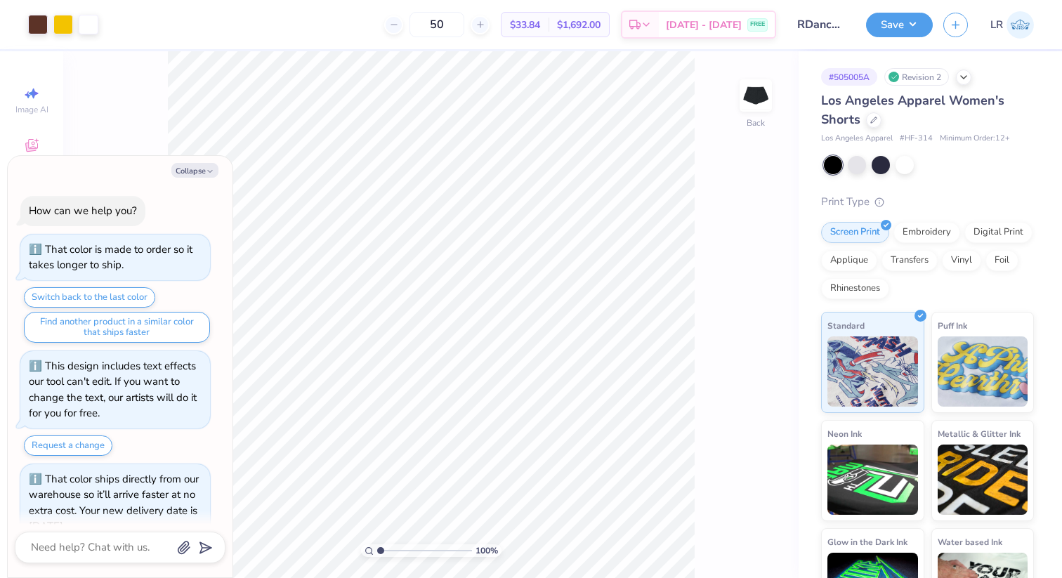
scroll to position [246, 0]
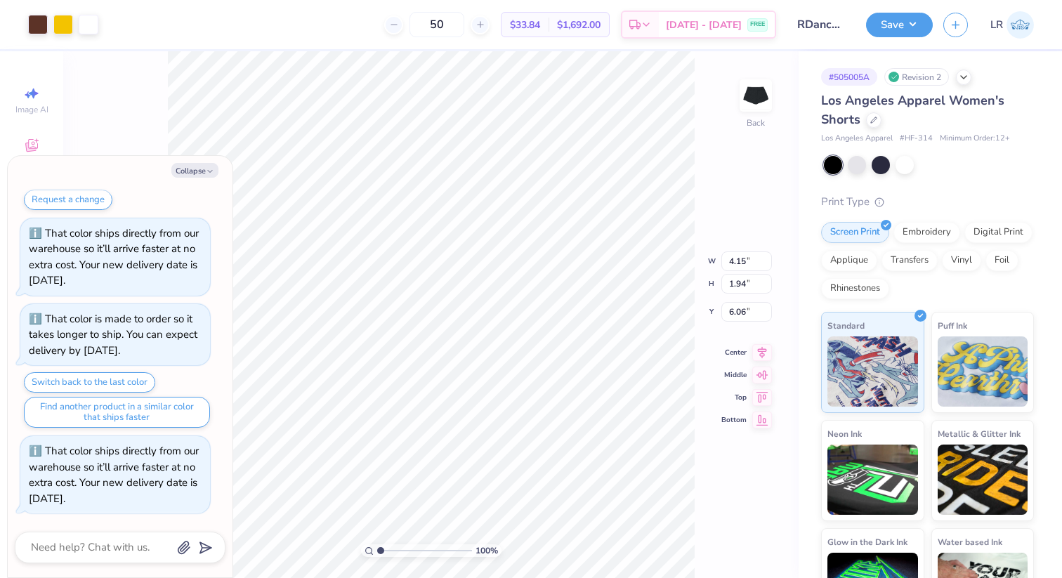
type textarea "x"
type input "4.89"
type textarea "x"
type input "3.96"
type input "2.29"
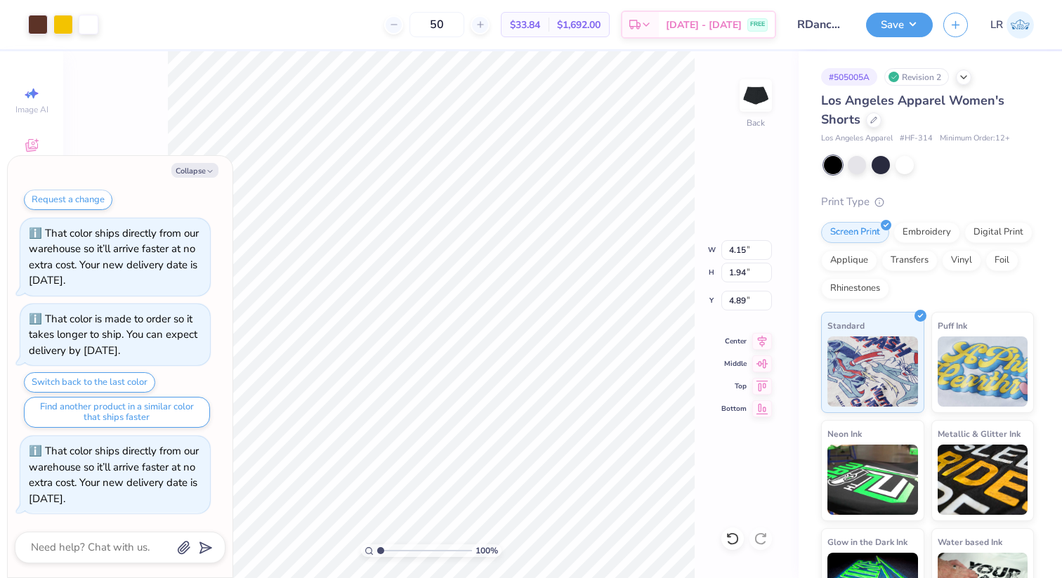
type input "4.71"
click at [205, 170] on button "Collapse" at bounding box center [194, 170] width 47 height 15
type textarea "x"
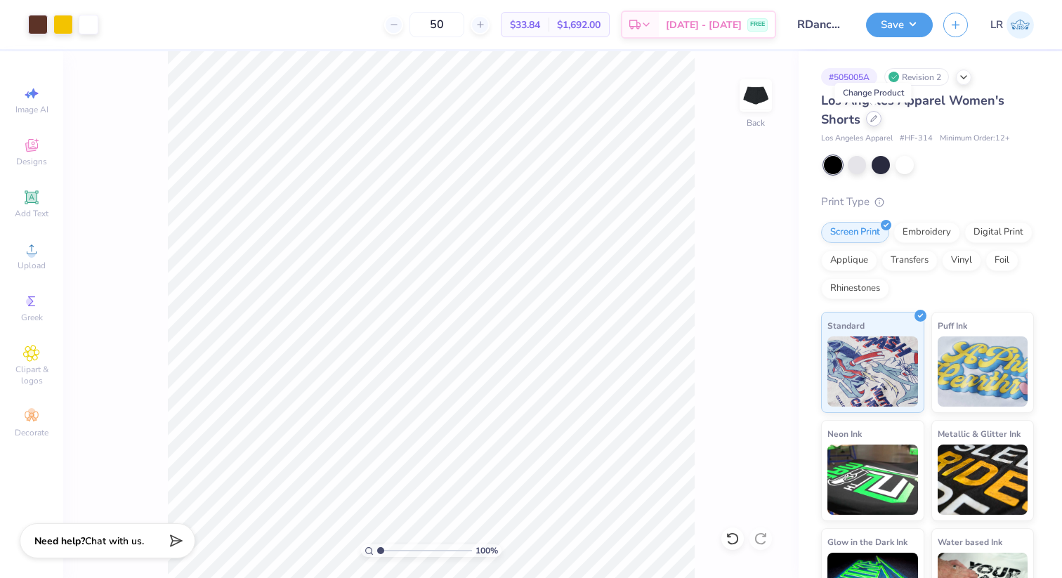
click at [873, 122] on icon at bounding box center [873, 118] width 7 height 7
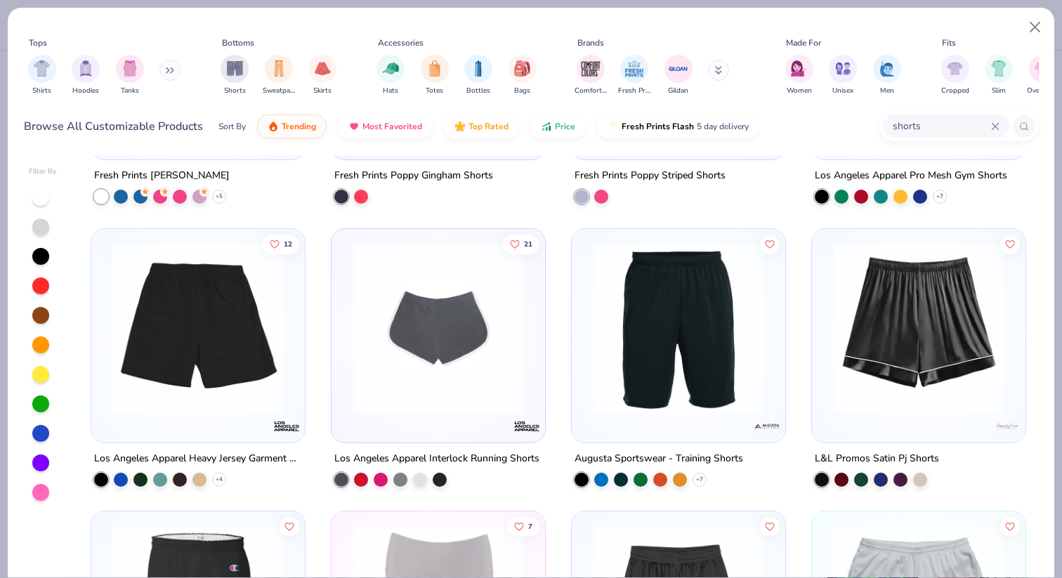
scroll to position [503, 0]
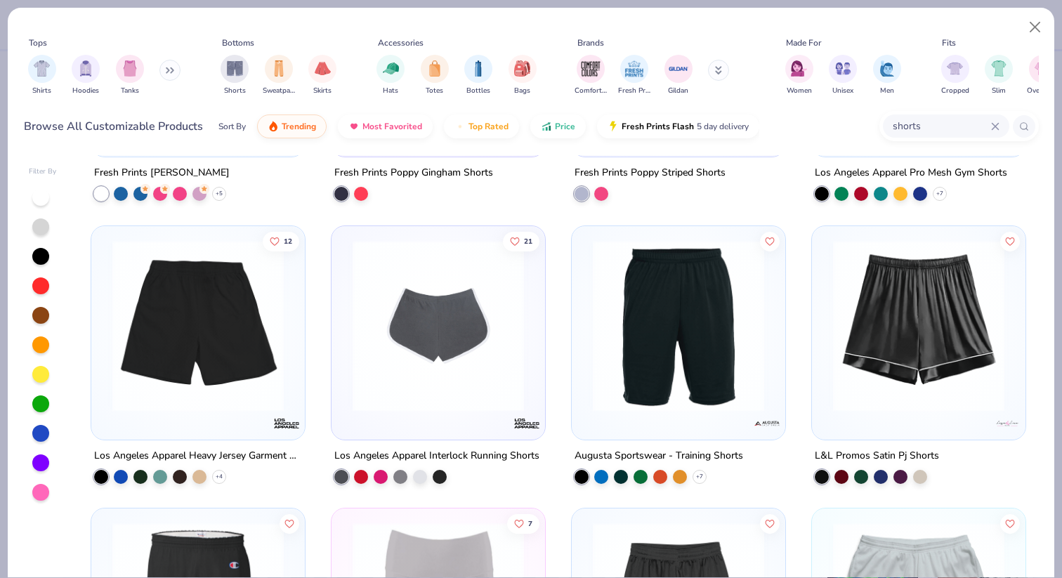
click at [463, 380] on img at bounding box center [438, 325] width 185 height 171
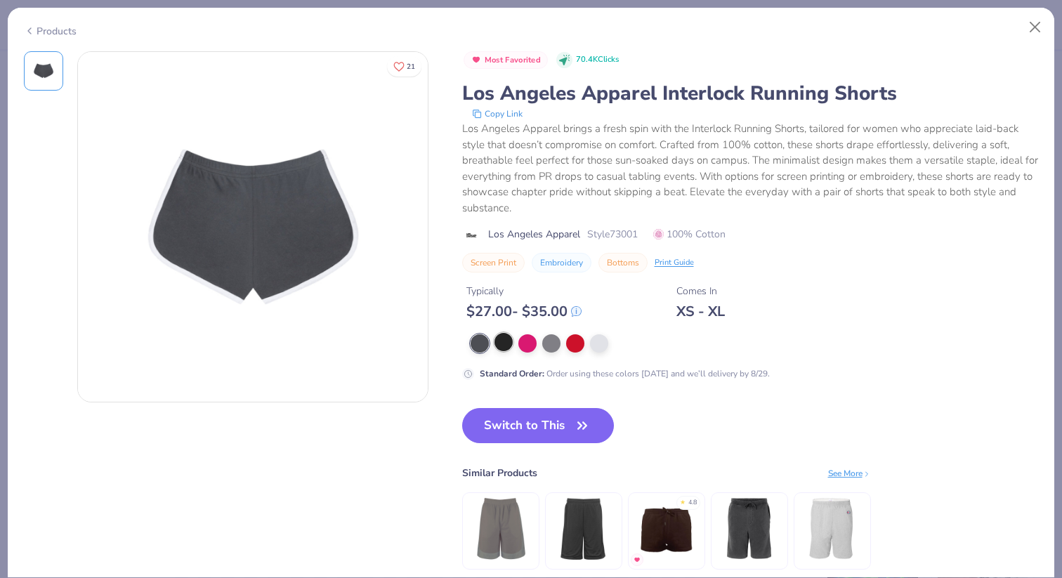
click at [501, 343] on div at bounding box center [504, 342] width 18 height 18
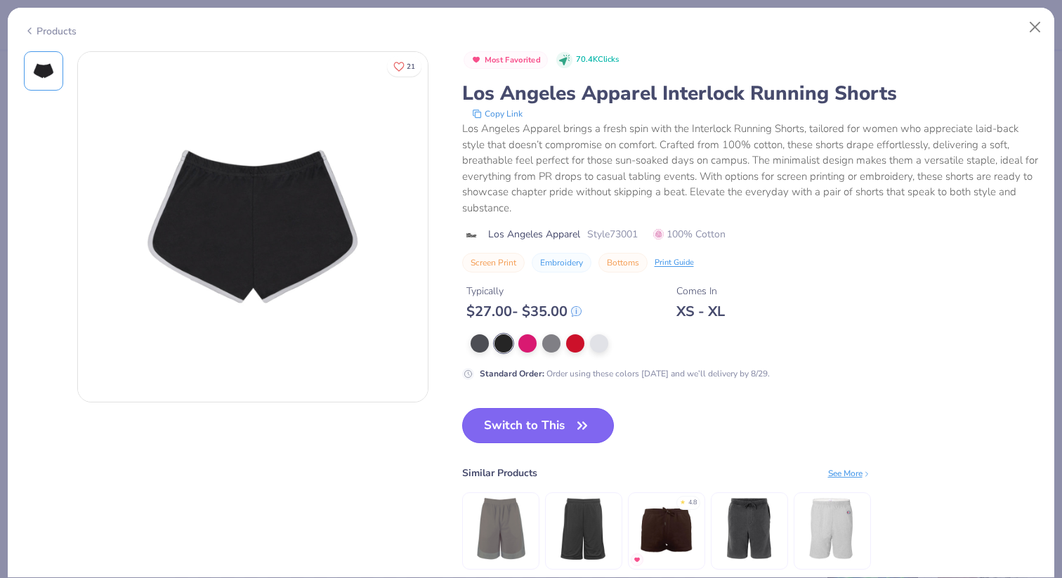
click at [560, 425] on button "Switch to This" at bounding box center [538, 425] width 152 height 35
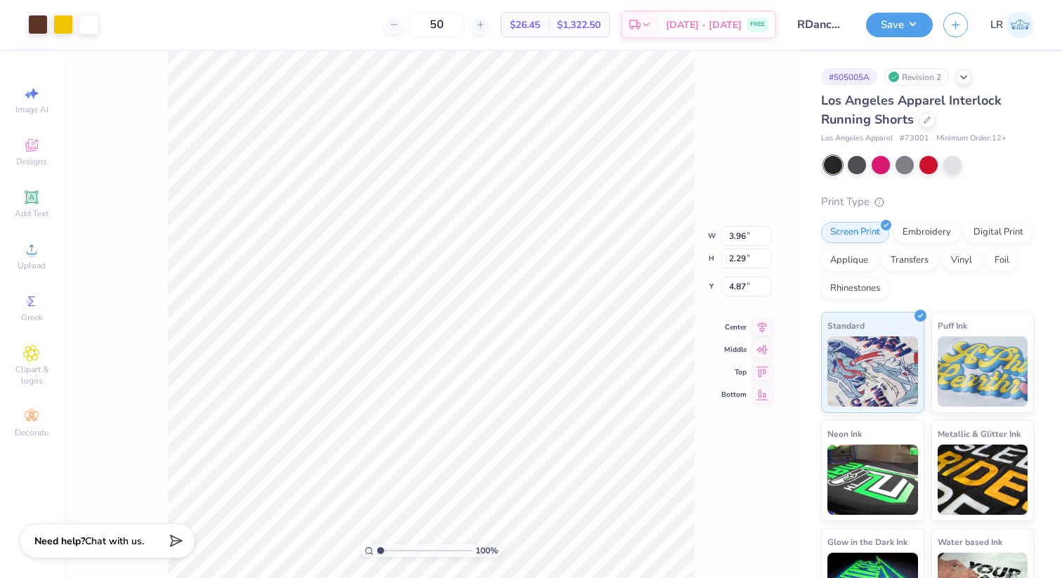
type input "2.75"
type input "1.59"
type input "4.75"
type input "2.56"
type input "2.00"
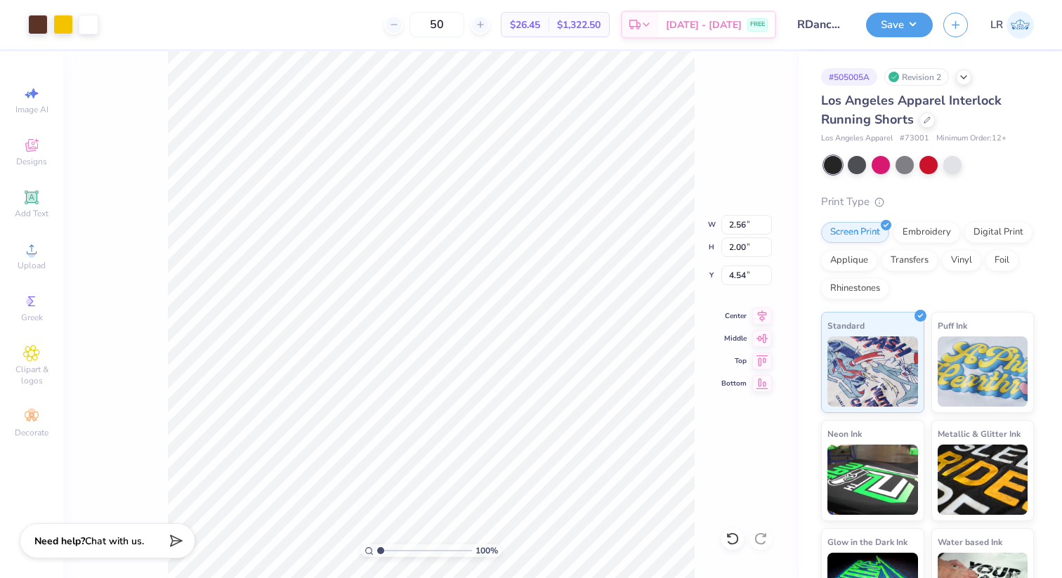
type input "4.13"
click at [923, 122] on div at bounding box center [926, 118] width 15 height 15
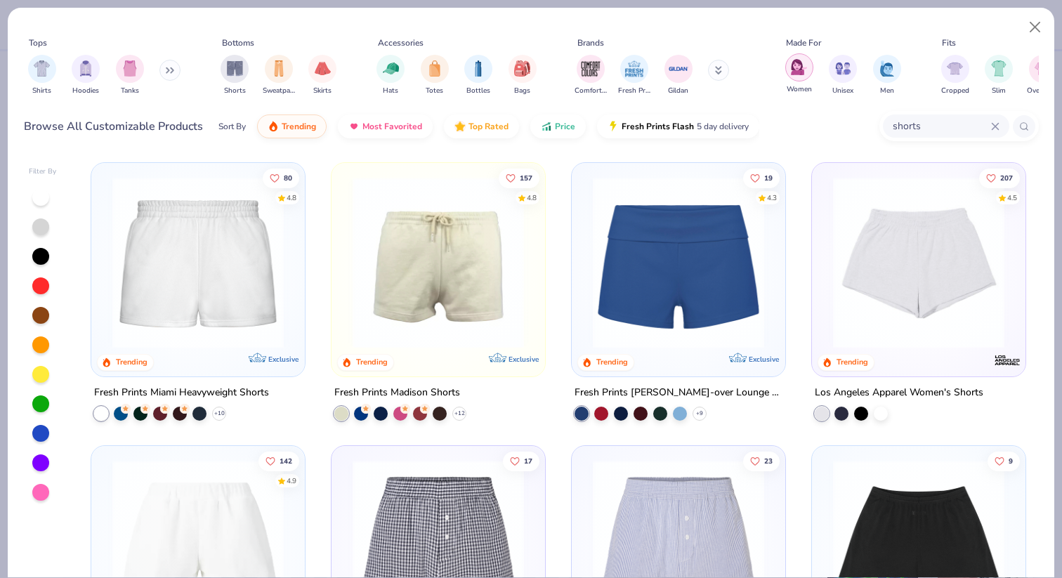
click at [798, 75] on div "filter for Women" at bounding box center [799, 67] width 28 height 28
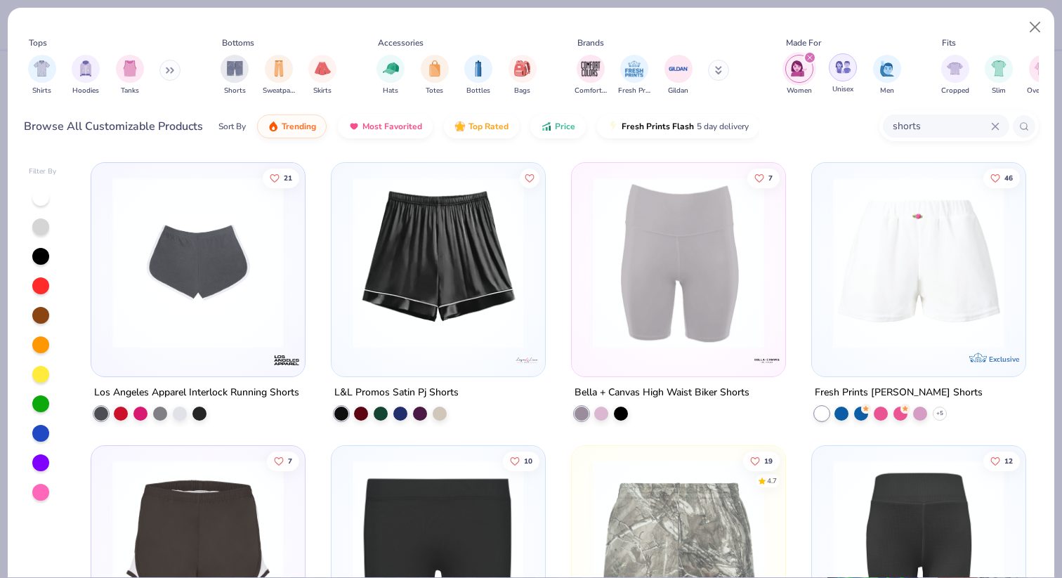
click at [843, 74] on img "filter for Unisex" at bounding box center [843, 67] width 16 height 16
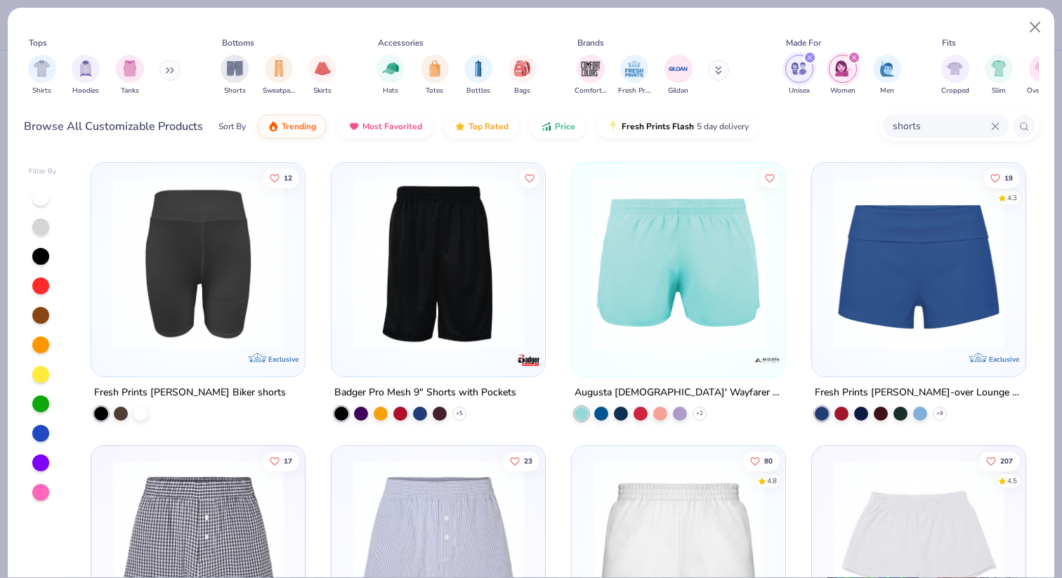
scroll to position [1138, 0]
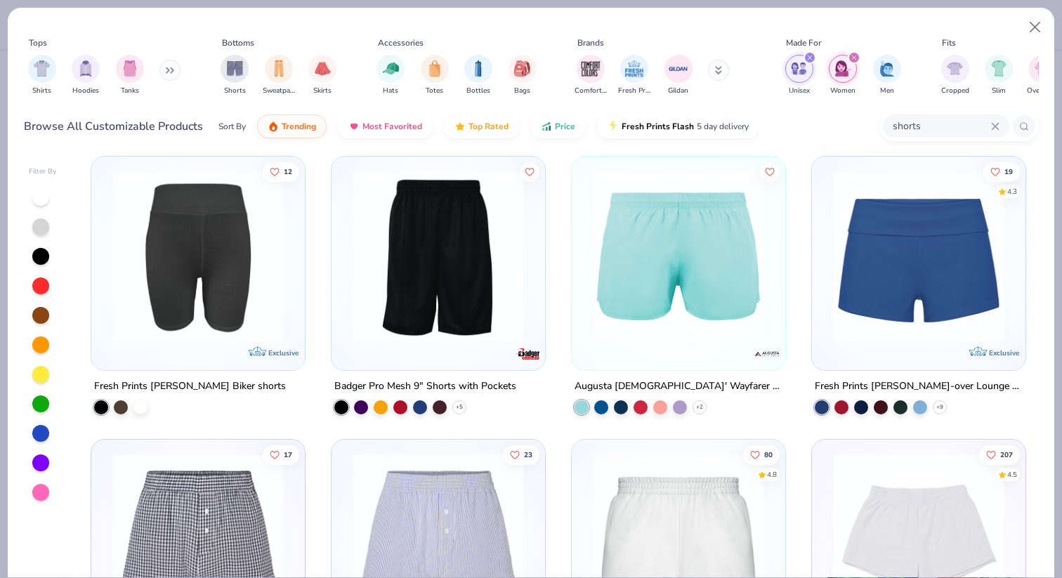
click at [636, 301] on img at bounding box center [678, 256] width 185 height 171
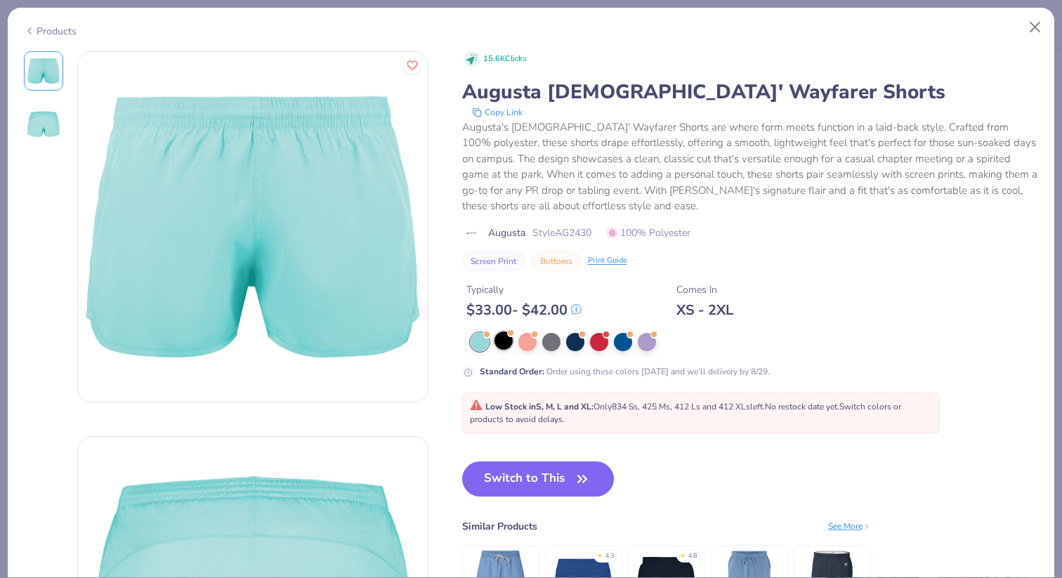
click at [505, 343] on div at bounding box center [504, 341] width 18 height 18
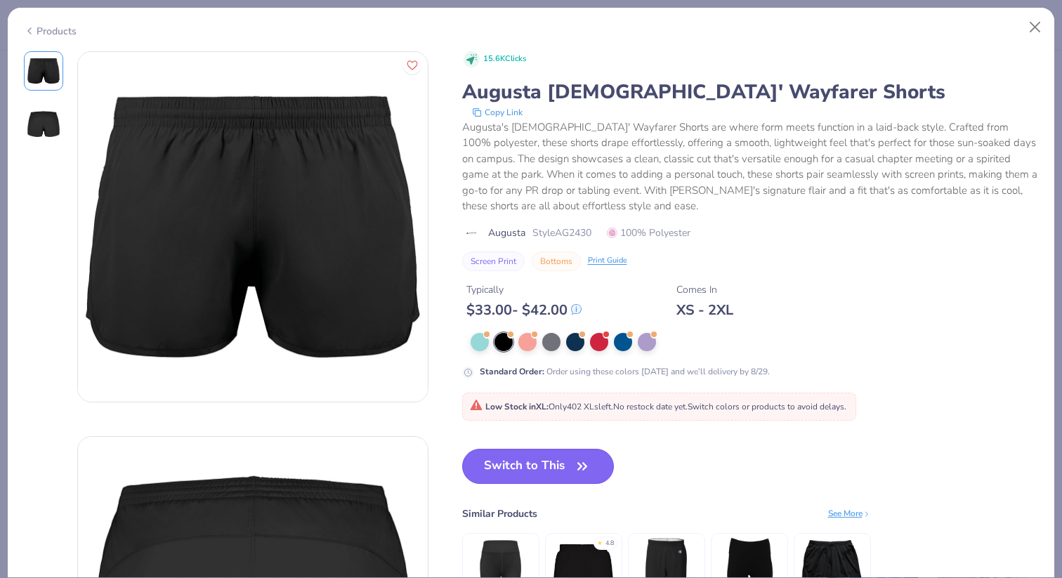
click at [585, 471] on icon "button" at bounding box center [582, 467] width 20 height 20
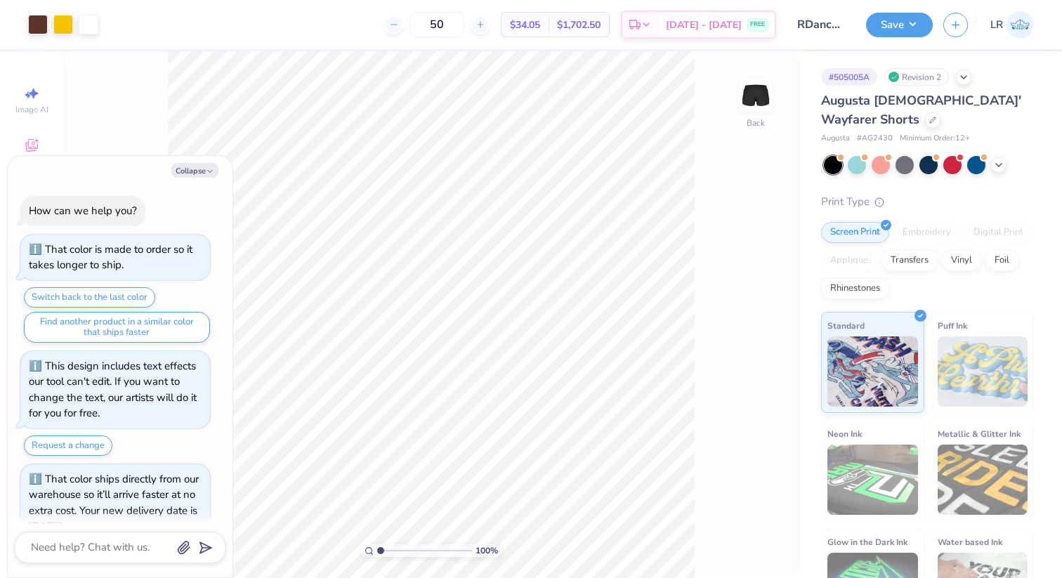
scroll to position [428, 0]
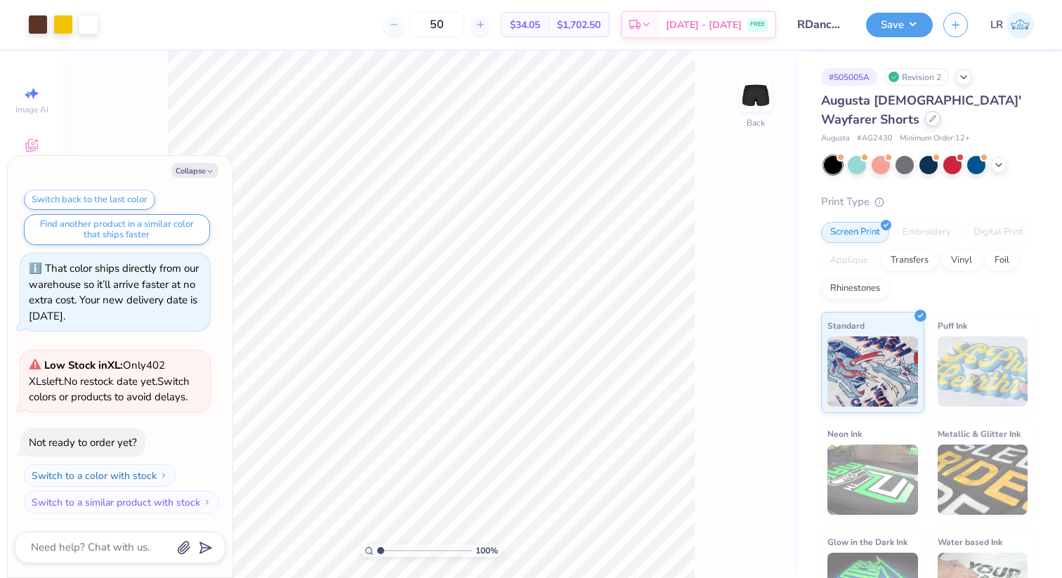
click at [925, 115] on div at bounding box center [932, 118] width 15 height 15
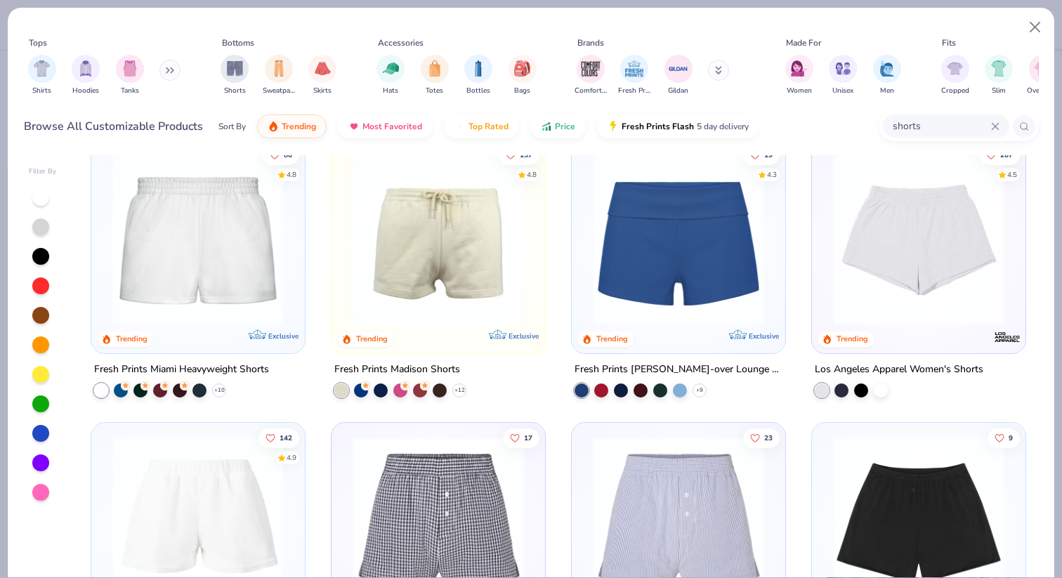
scroll to position [24, 0]
click at [267, 282] on img at bounding box center [197, 238] width 185 height 171
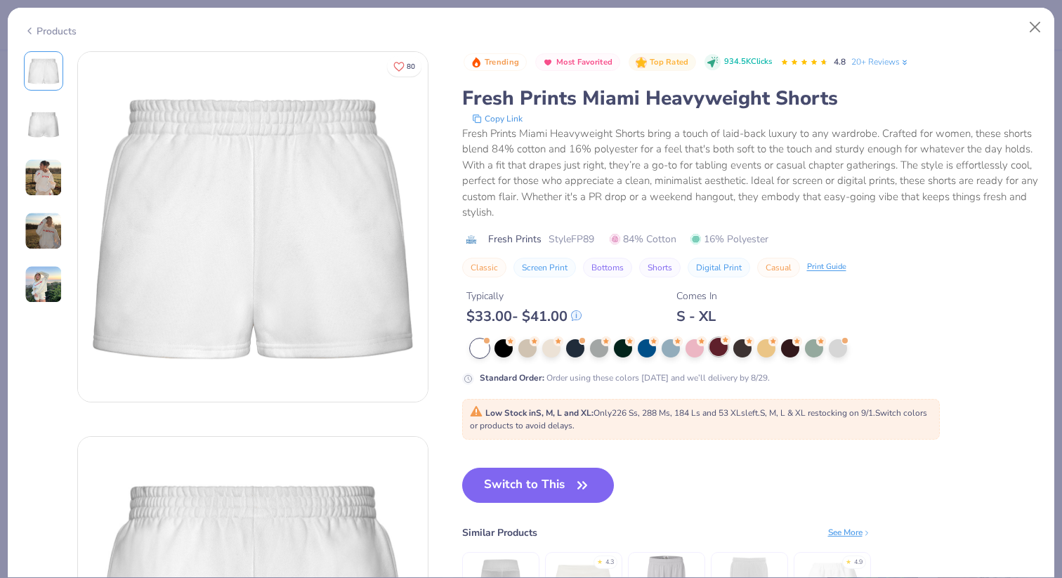
click at [712, 348] on div at bounding box center [718, 347] width 18 height 18
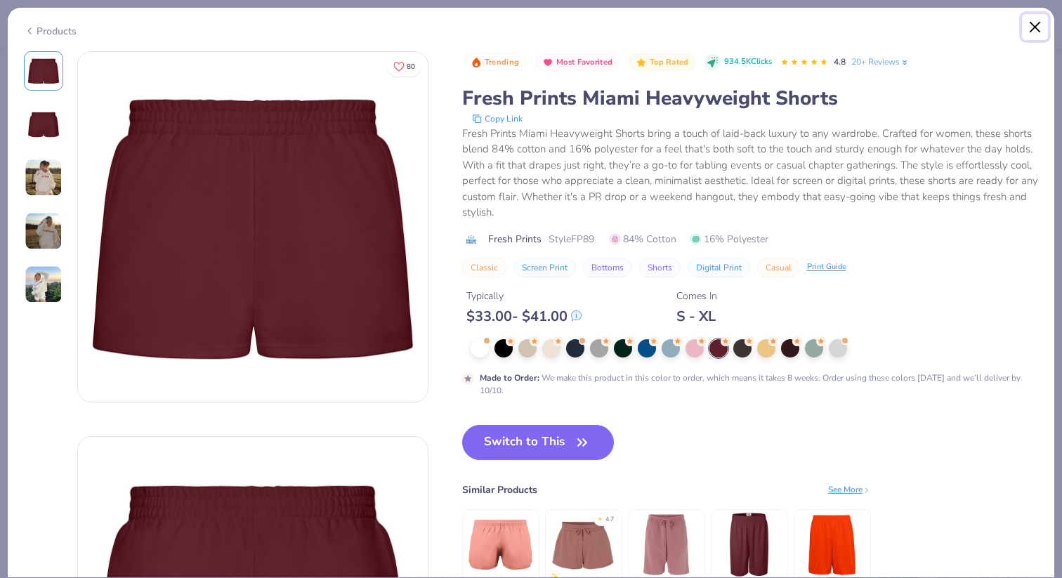
click at [1033, 27] on button "Close" at bounding box center [1035, 27] width 27 height 27
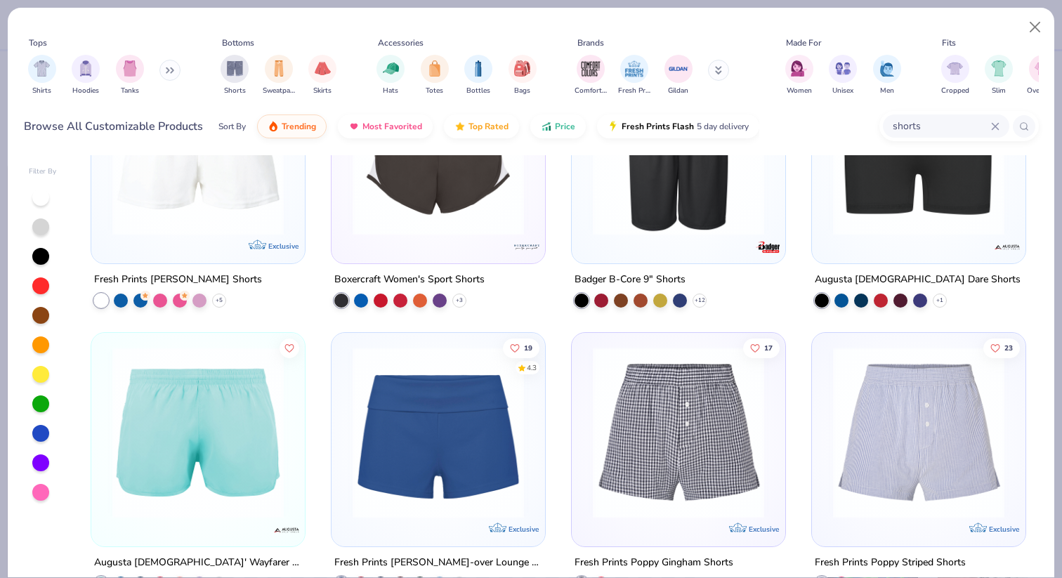
scroll to position [1198, 0]
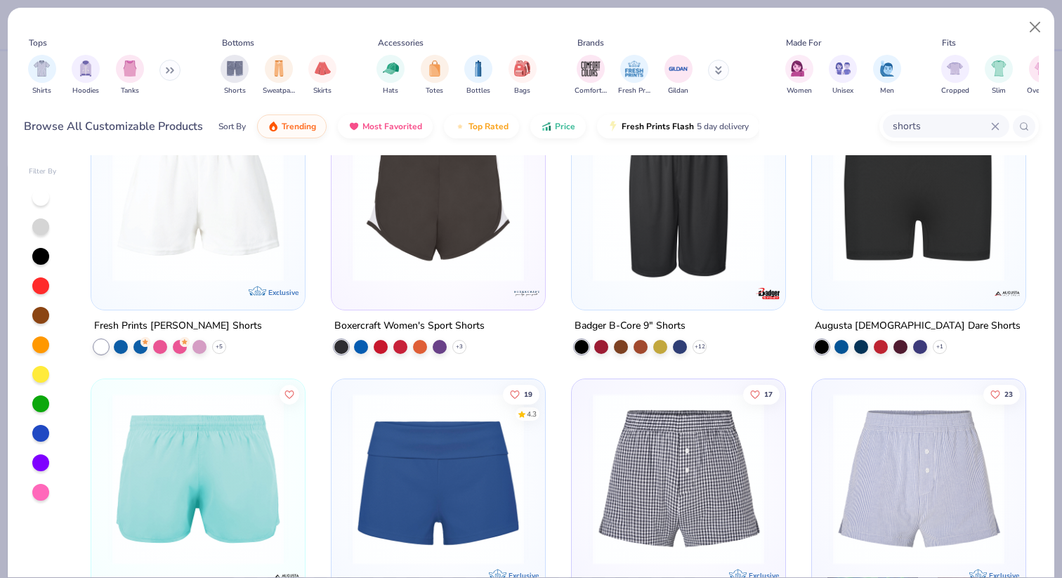
click at [941, 241] on img at bounding box center [918, 195] width 185 height 171
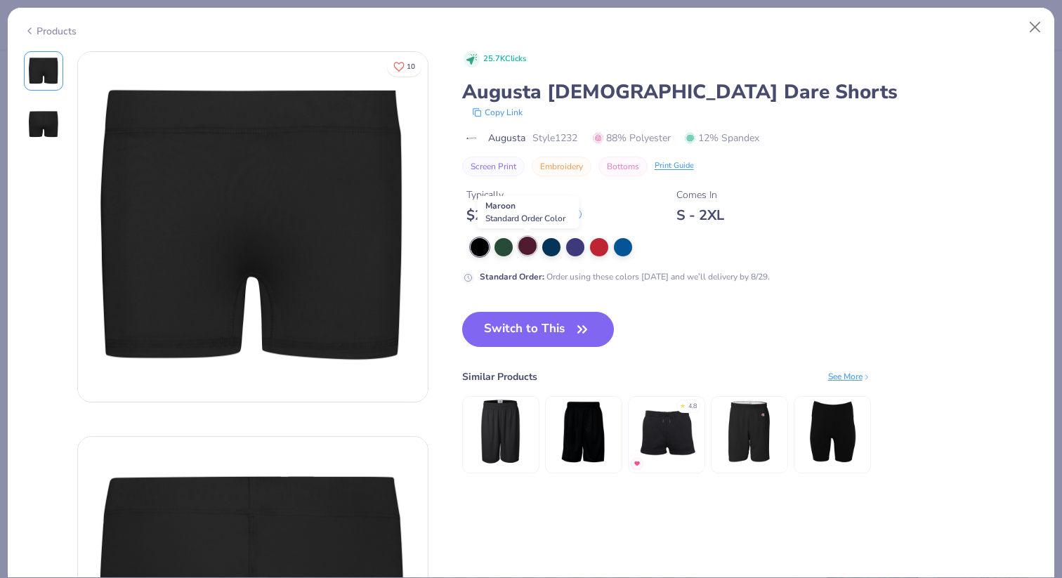
click at [530, 242] on div at bounding box center [527, 246] width 18 height 18
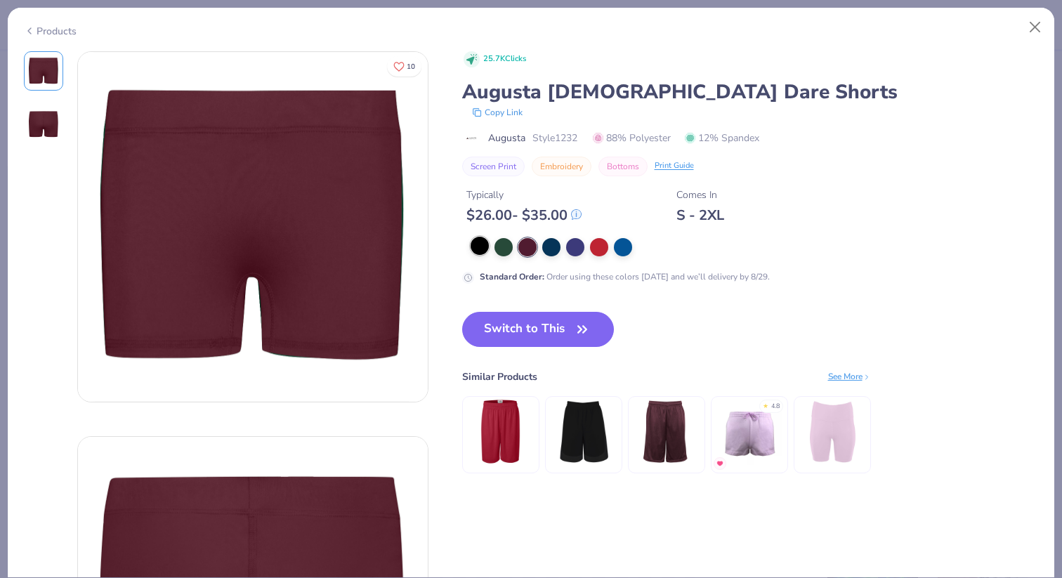
click at [489, 245] on div at bounding box center [480, 246] width 18 height 18
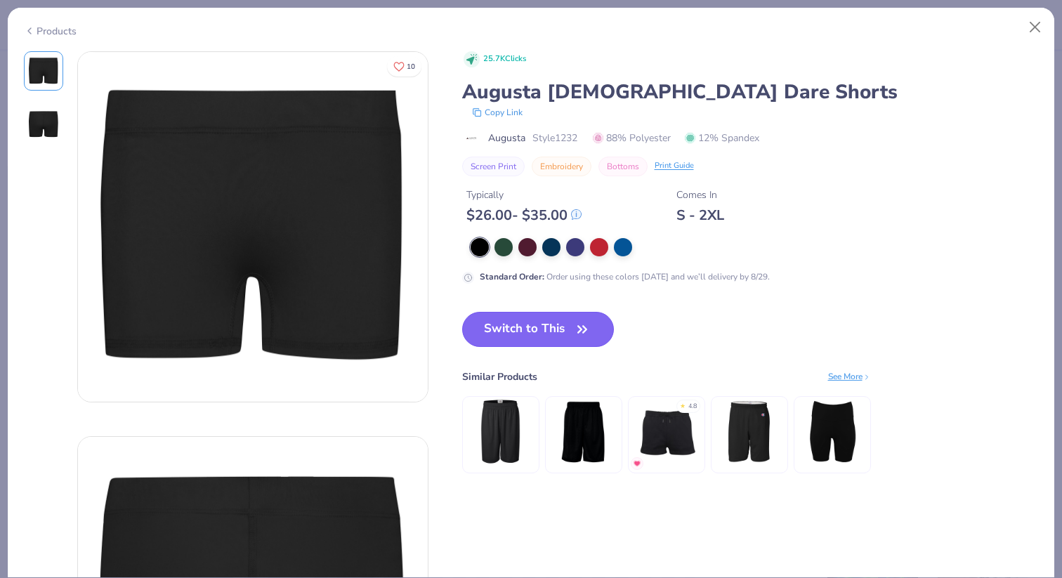
click at [530, 334] on button "Switch to This" at bounding box center [538, 329] width 152 height 35
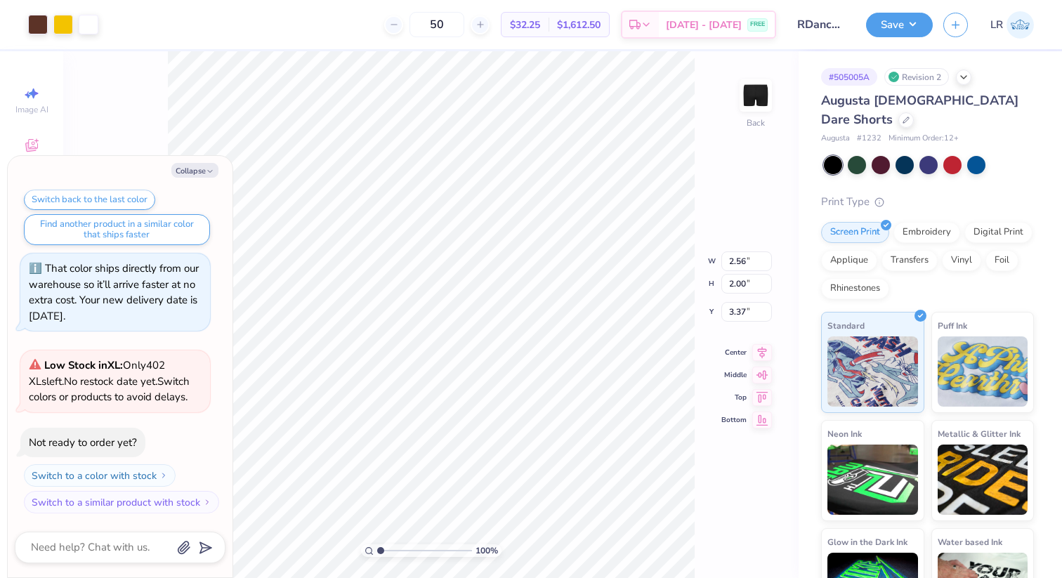
type textarea "x"
type input "0.62"
type textarea "x"
type input "3.02"
type input "1.01"
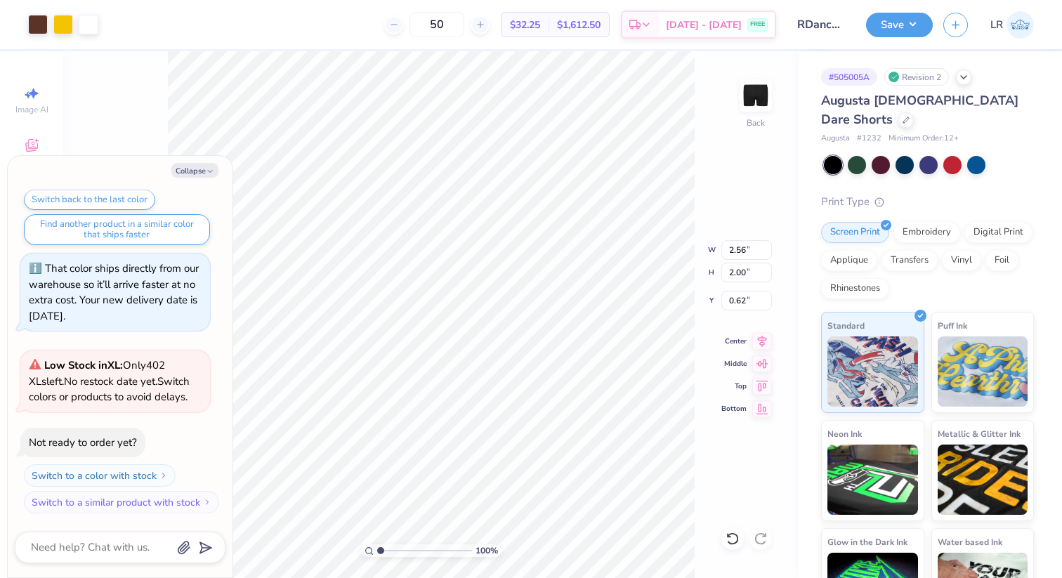
type input "1.13"
type textarea "x"
type input "0.74"
click at [216, 165] on button "Collapse" at bounding box center [194, 170] width 47 height 15
type textarea "x"
